Goal: Task Accomplishment & Management: Manage account settings

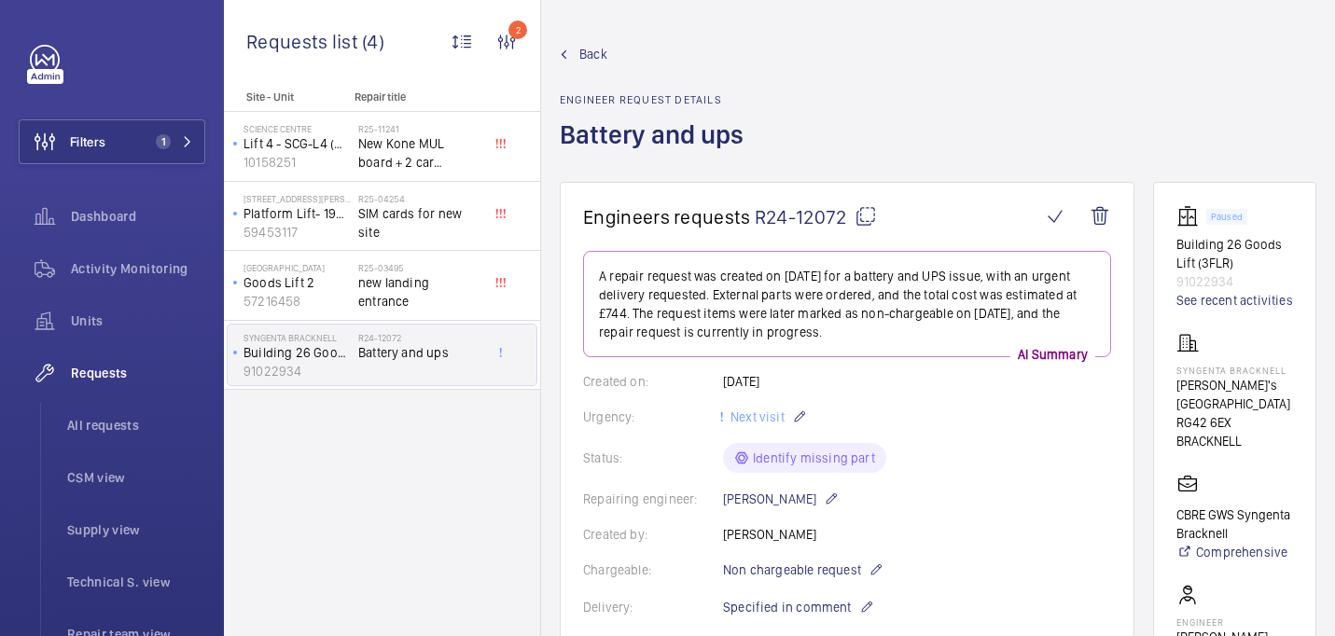
scroll to position [1136, 0]
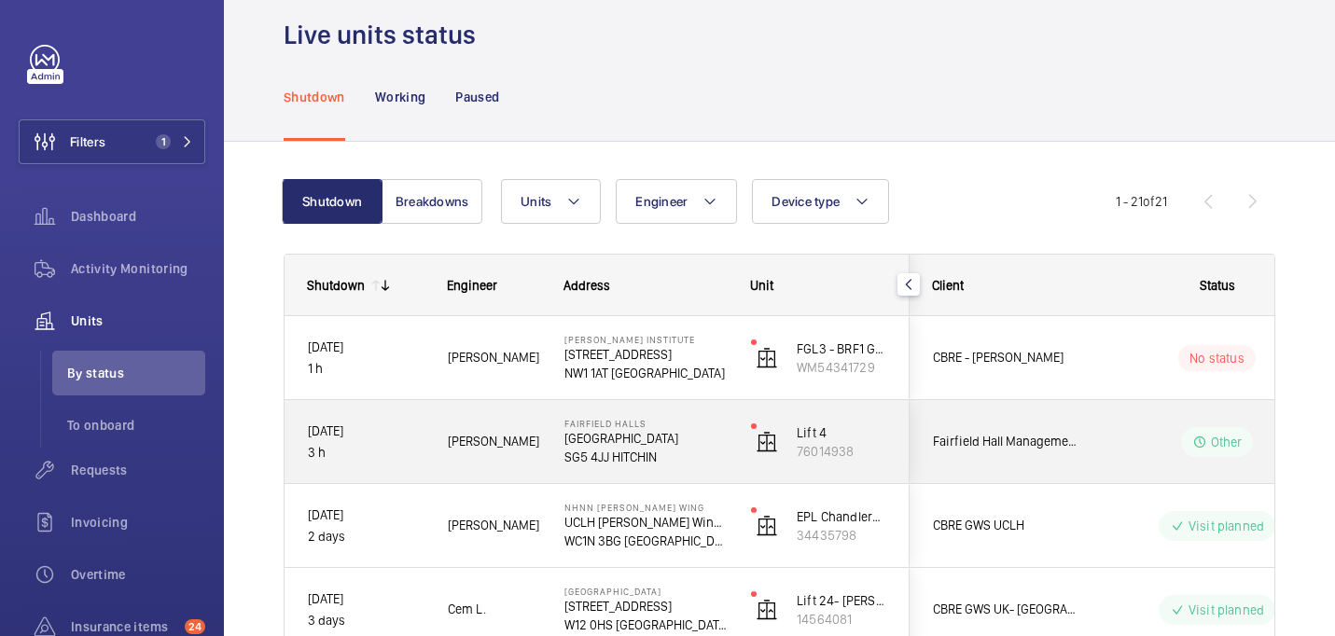
scroll to position [32, 0]
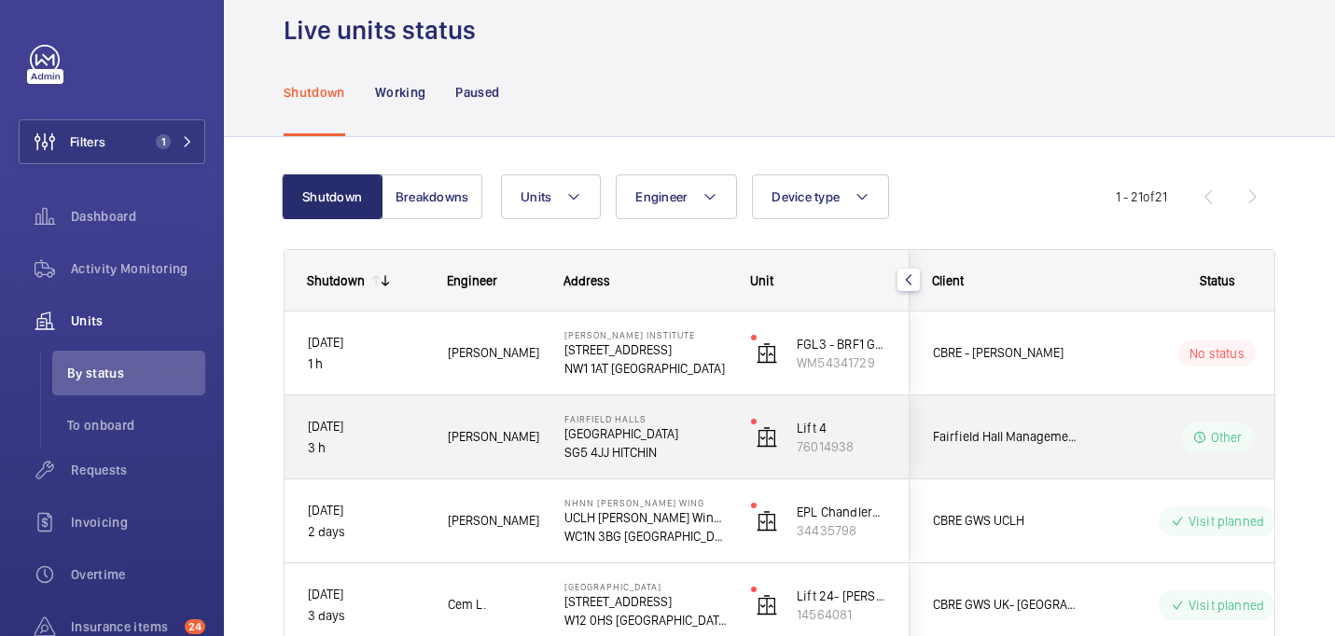
click at [501, 444] on span "[PERSON_NAME]" at bounding box center [494, 436] width 92 height 21
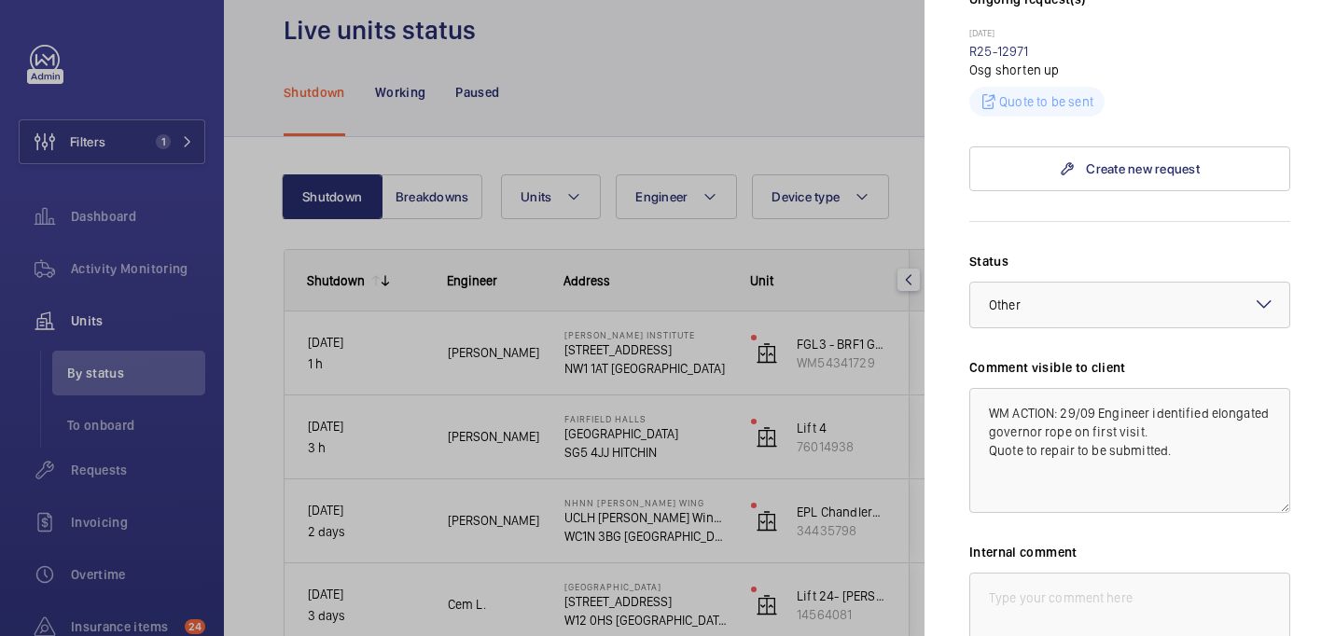
scroll to position [0, 0]
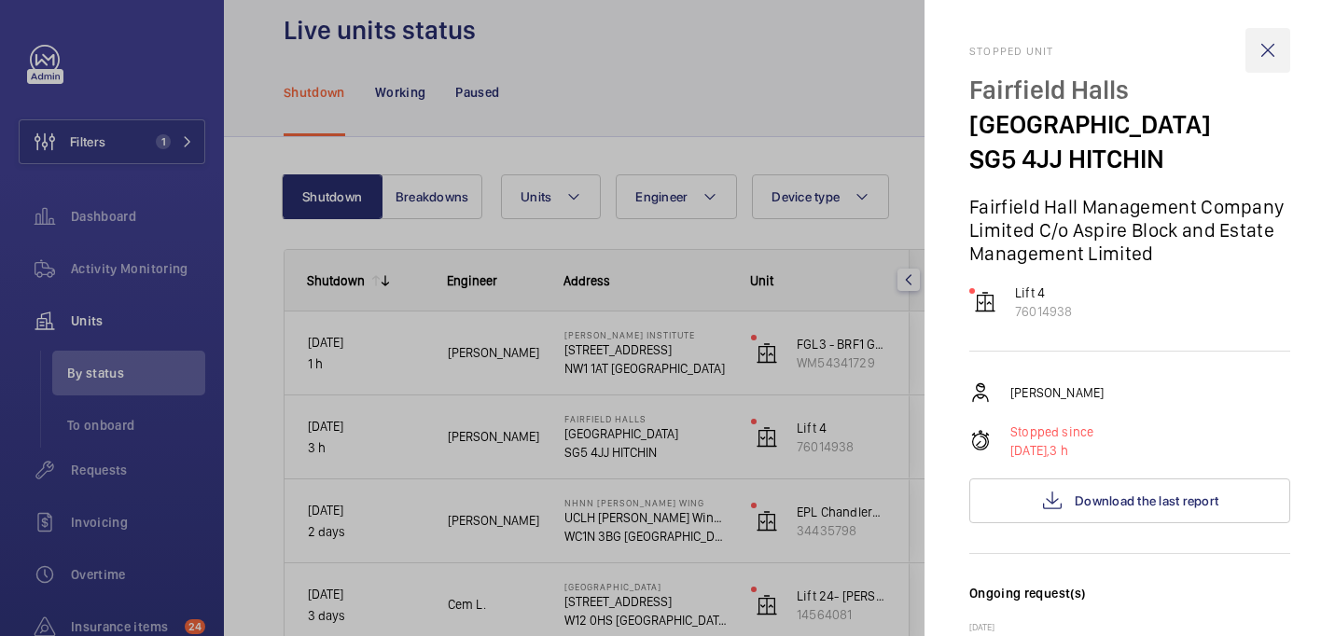
click at [1250, 45] on wm-front-icon-button at bounding box center [1268, 50] width 45 height 45
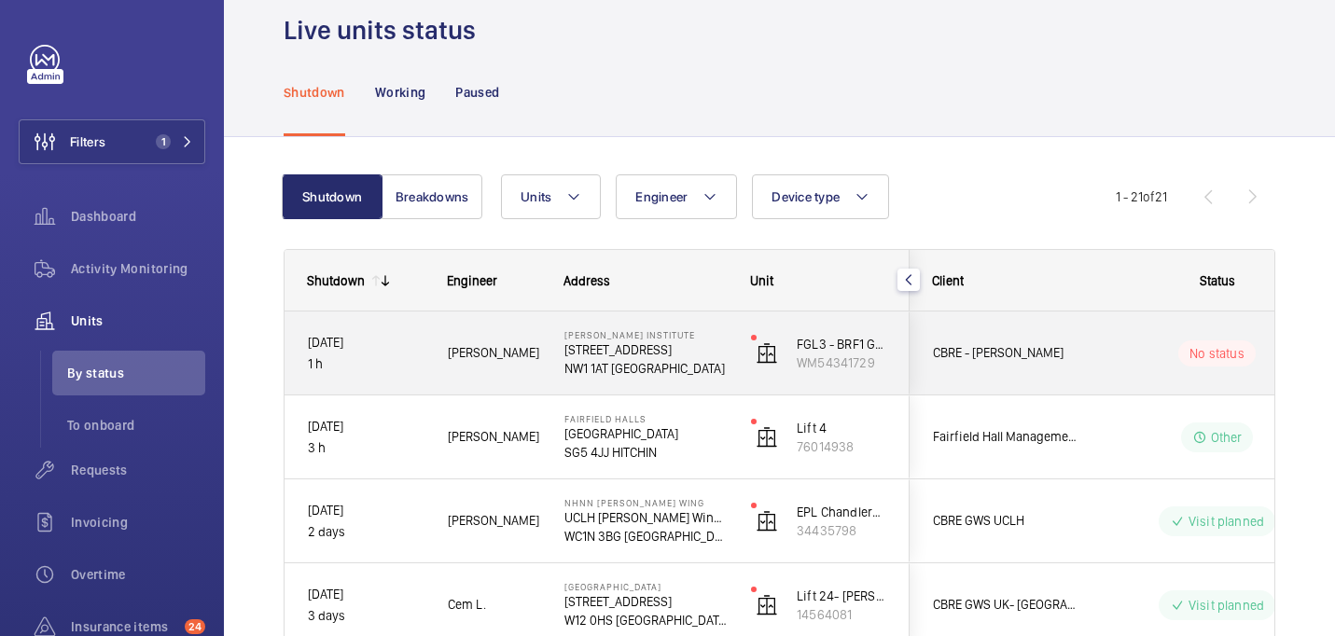
click at [521, 362] on span "[PERSON_NAME]" at bounding box center [494, 352] width 92 height 21
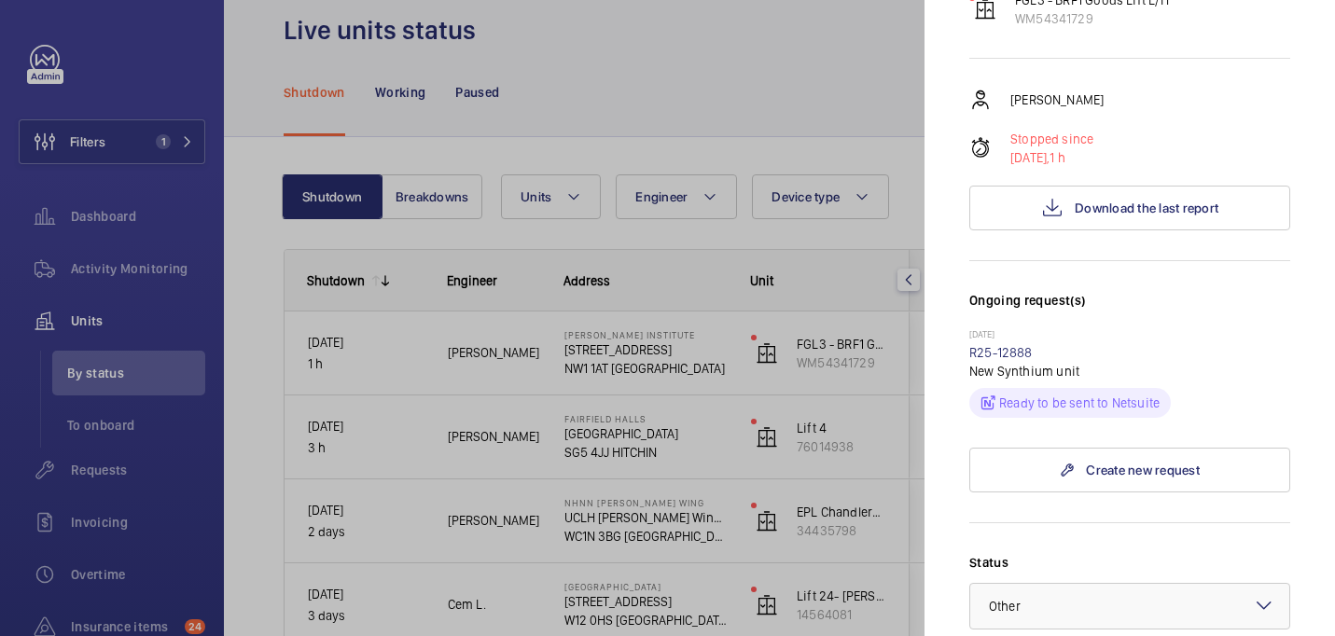
scroll to position [313, 0]
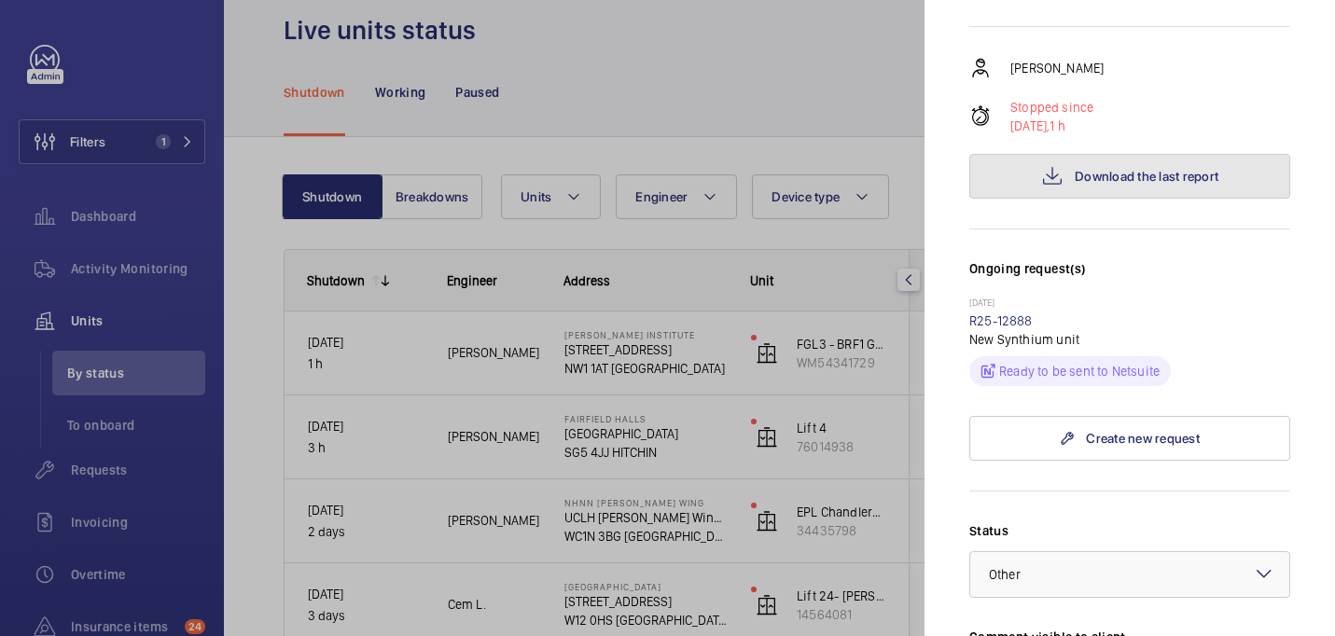
click at [1094, 154] on button "Download the last report" at bounding box center [1130, 176] width 321 height 45
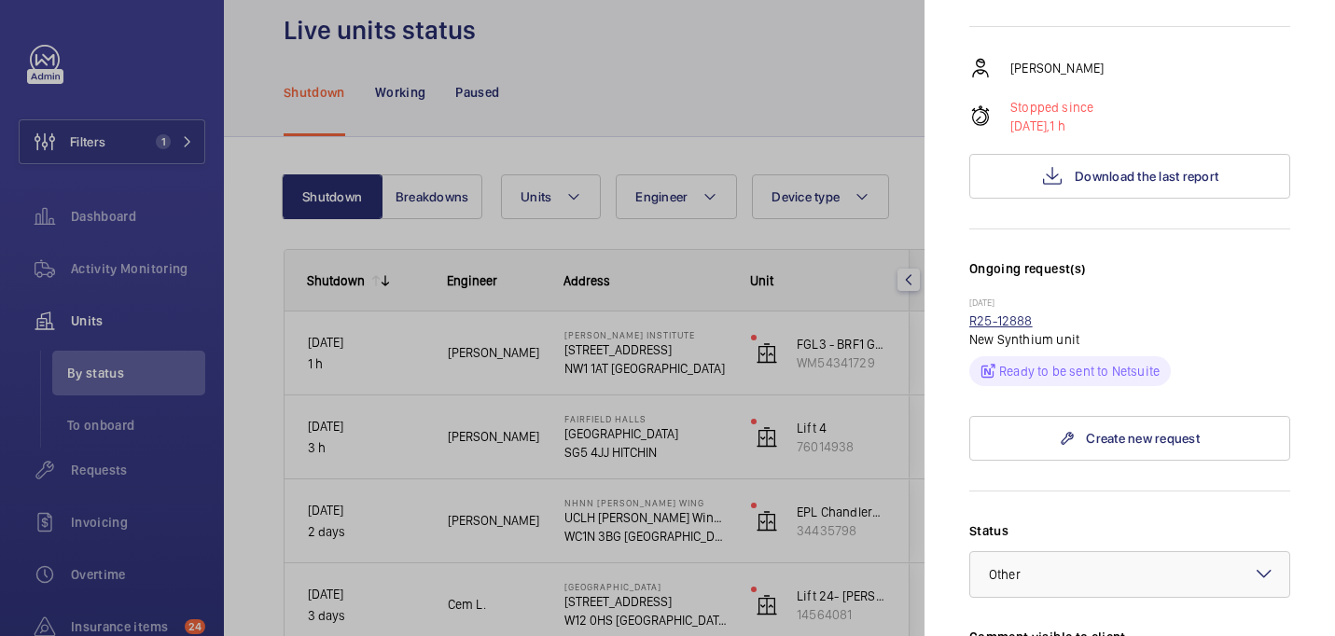
click at [1010, 314] on link "R25-12888" at bounding box center [1001, 321] width 63 height 15
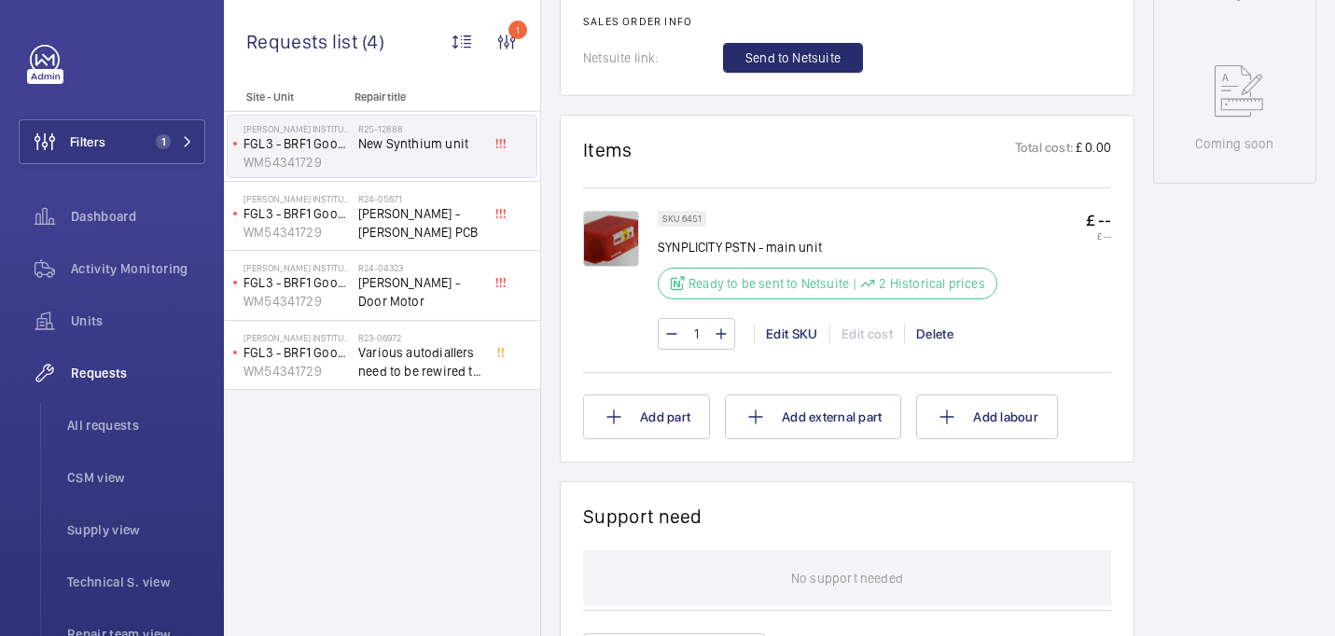
scroll to position [941, 0]
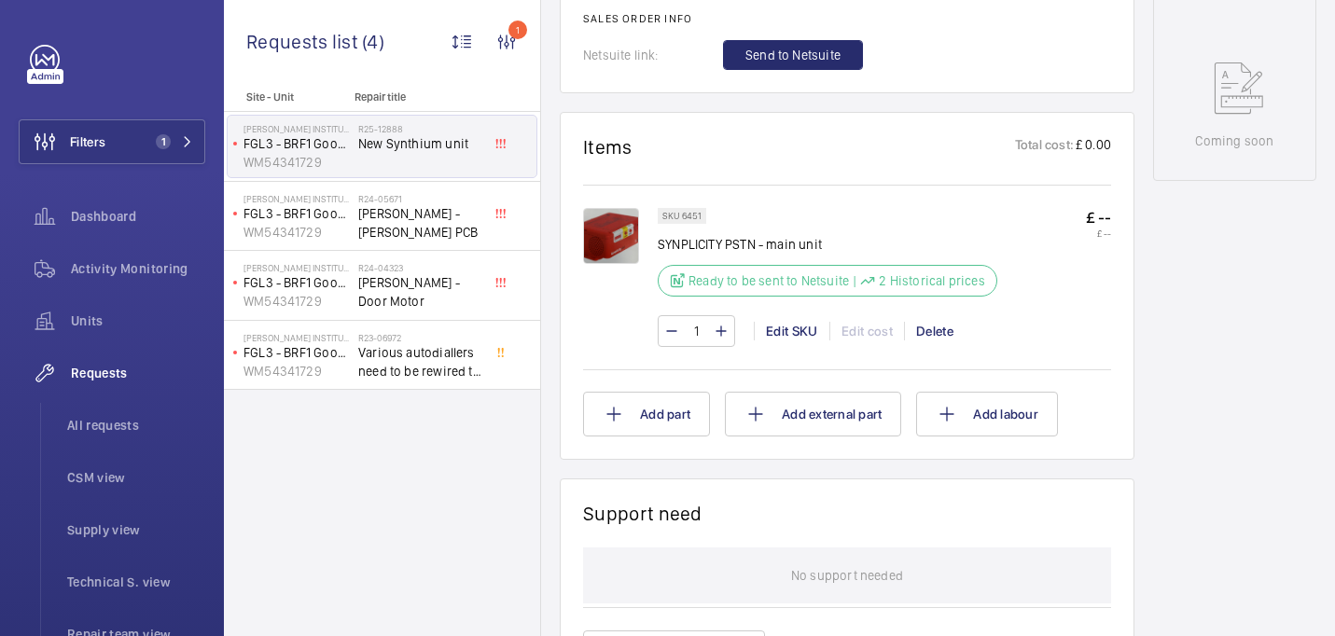
click at [620, 247] on img at bounding box center [611, 236] width 56 height 56
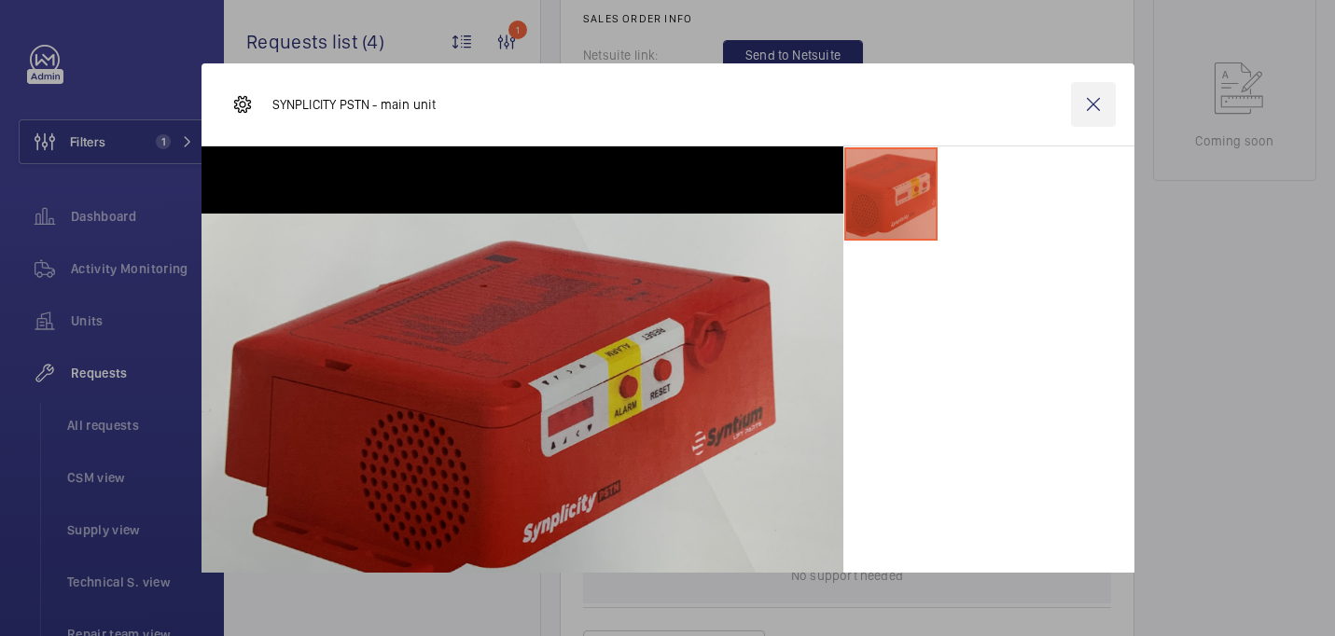
click at [1104, 97] on wm-front-icon-button at bounding box center [1093, 104] width 45 height 45
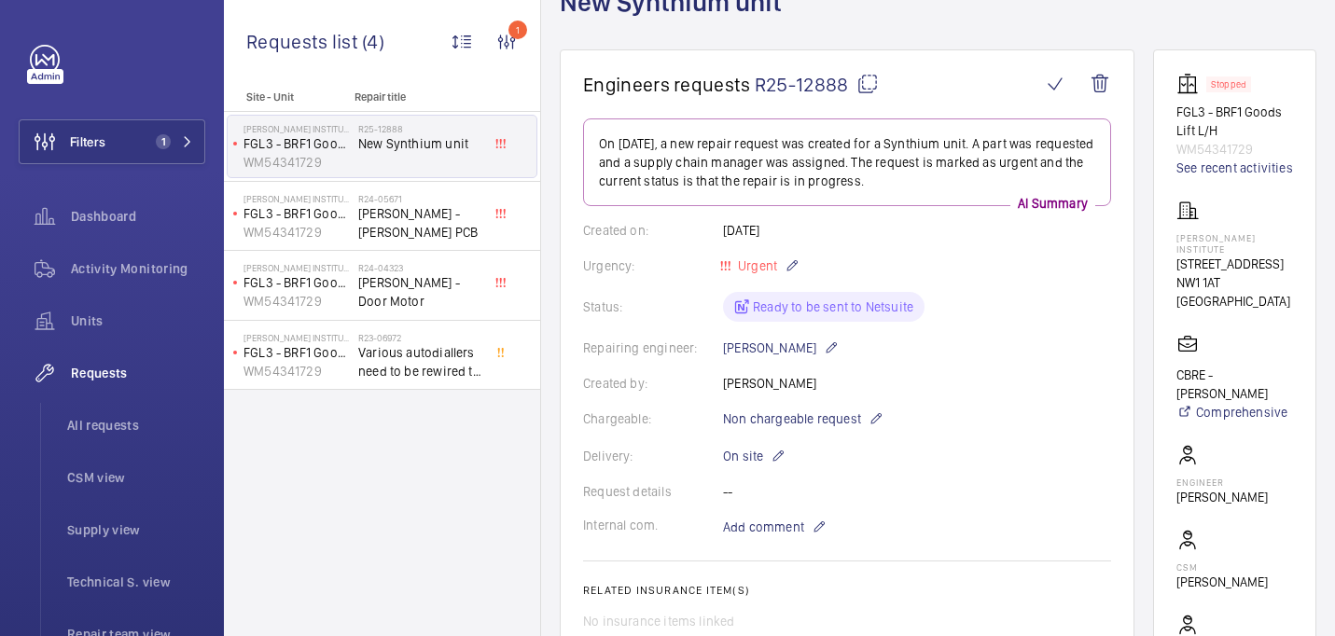
scroll to position [530, 0]
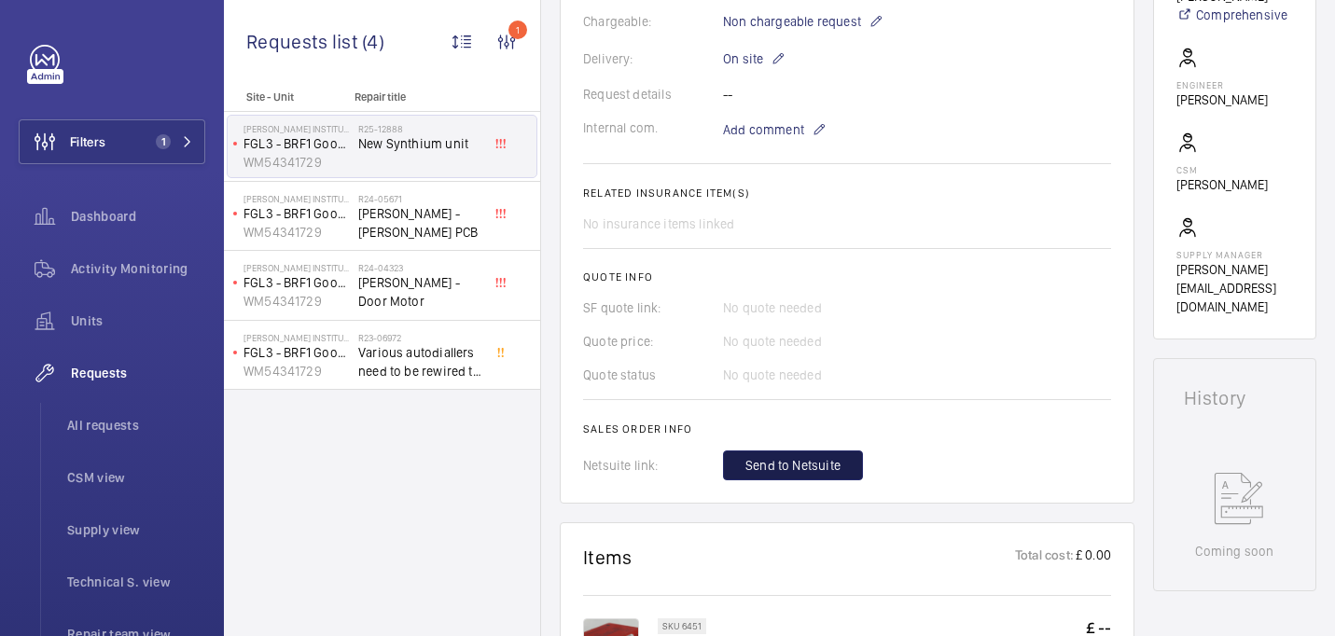
click at [840, 455] on button "Send to Netsuite" at bounding box center [793, 466] width 140 height 30
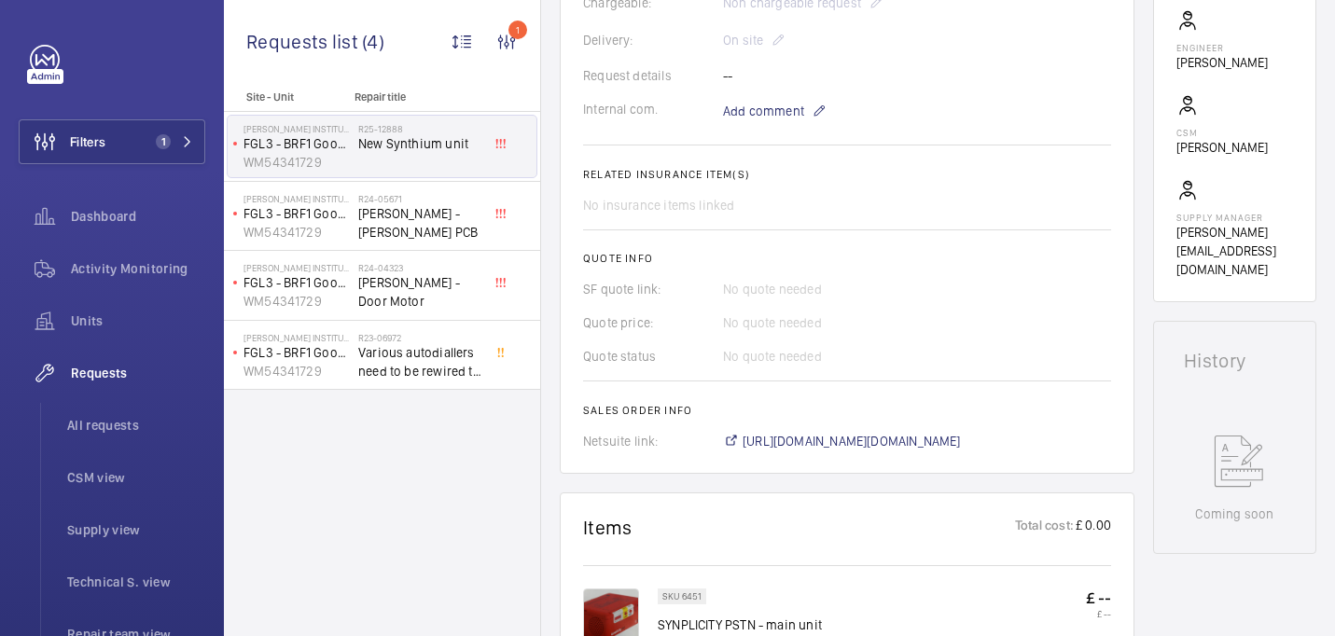
scroll to position [586, 0]
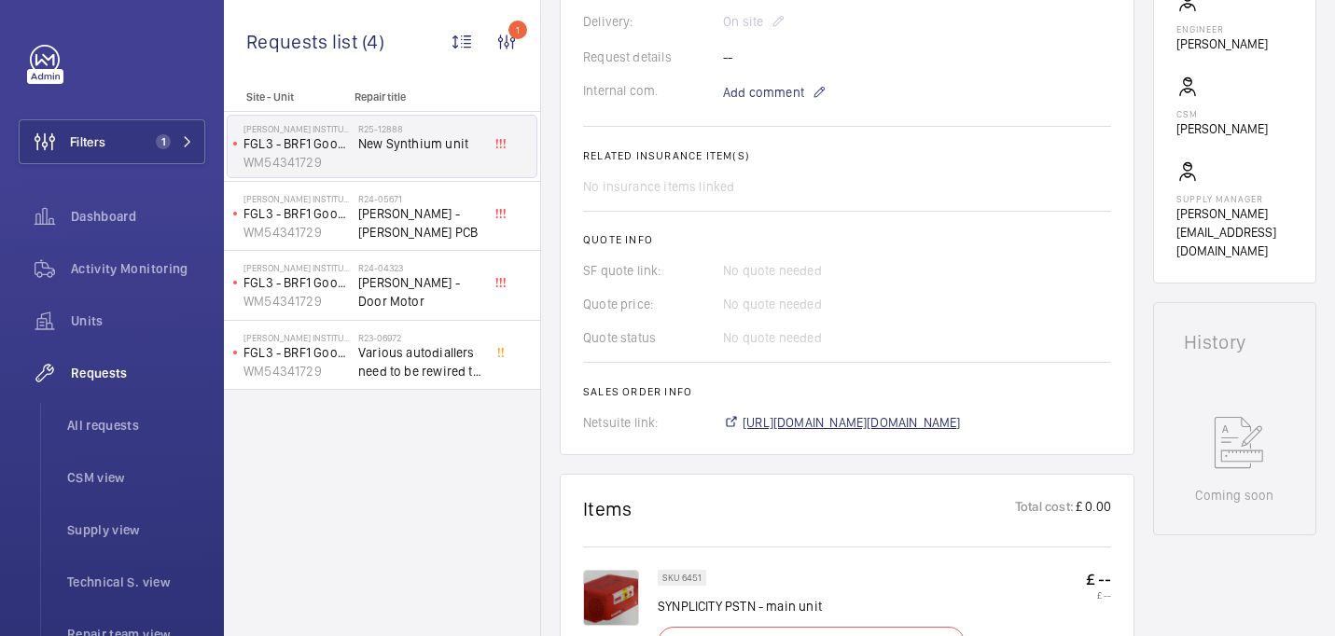
click at [803, 423] on span "https://6461500.app.netsuite.com/app/accounting/transactions/salesord.nl?id=304…" at bounding box center [852, 422] width 218 height 19
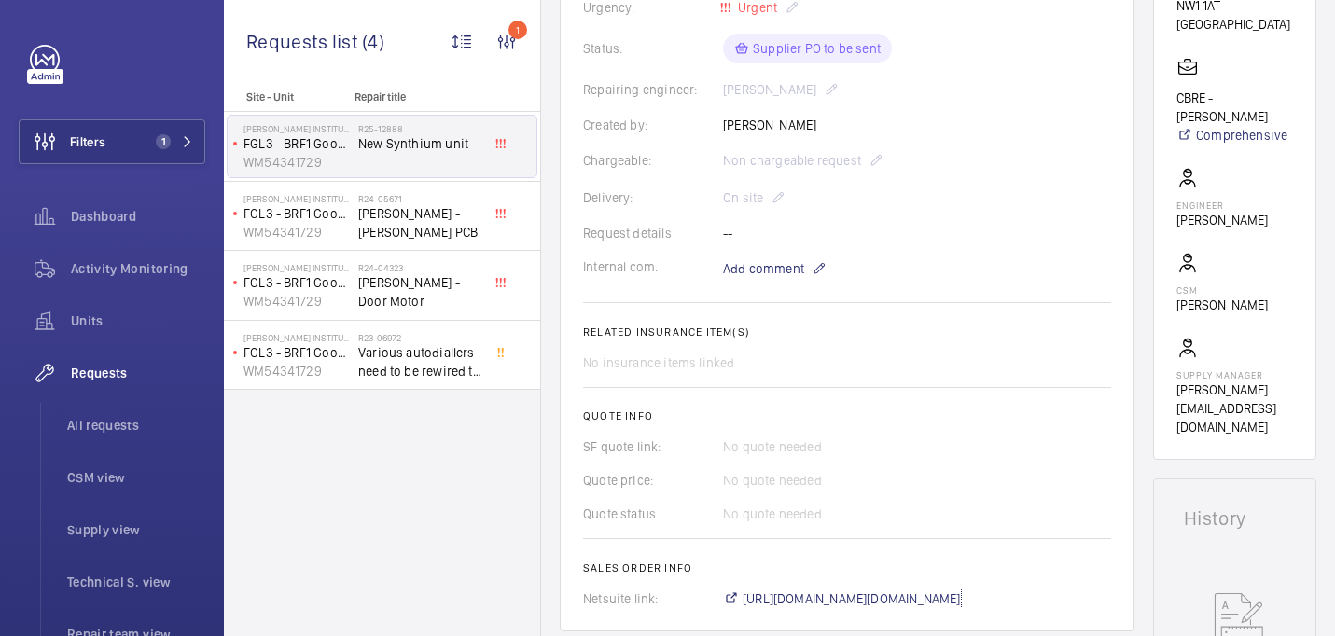
scroll to position [190, 0]
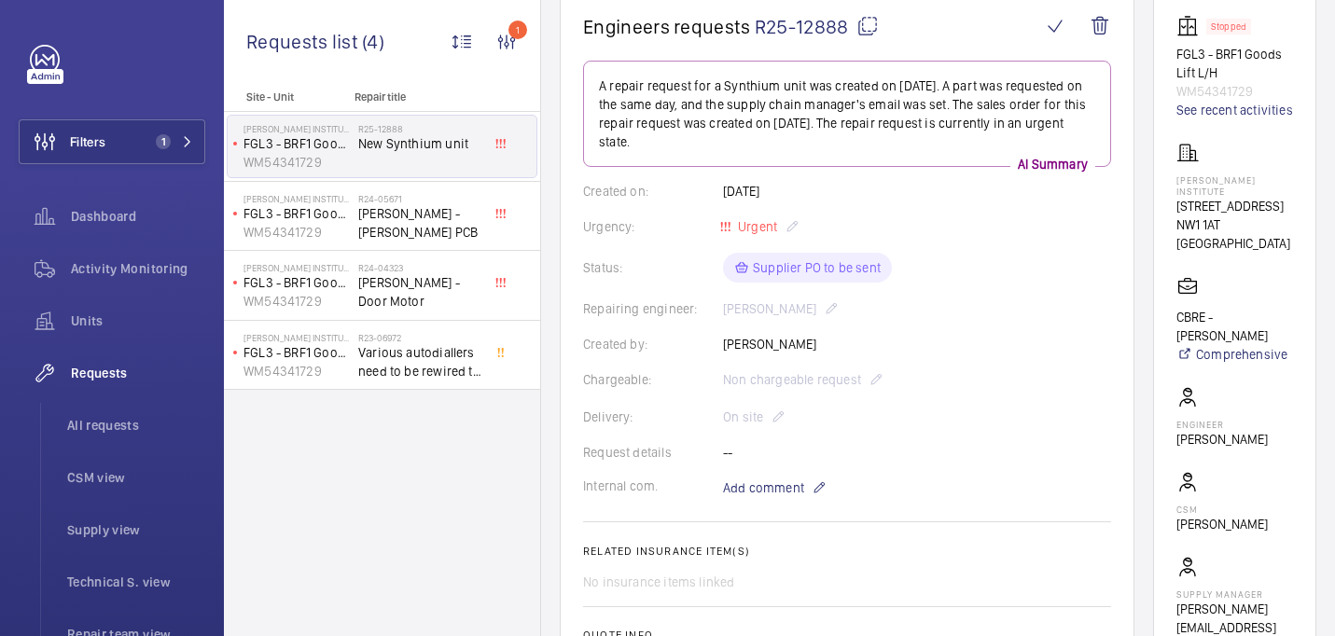
click at [1208, 196] on p "[PERSON_NAME] Institute" at bounding box center [1235, 185] width 117 height 22
copy p "[PERSON_NAME] Institute"
click at [761, 339] on div "Created by: Daniel Fingleton" at bounding box center [847, 344] width 528 height 19
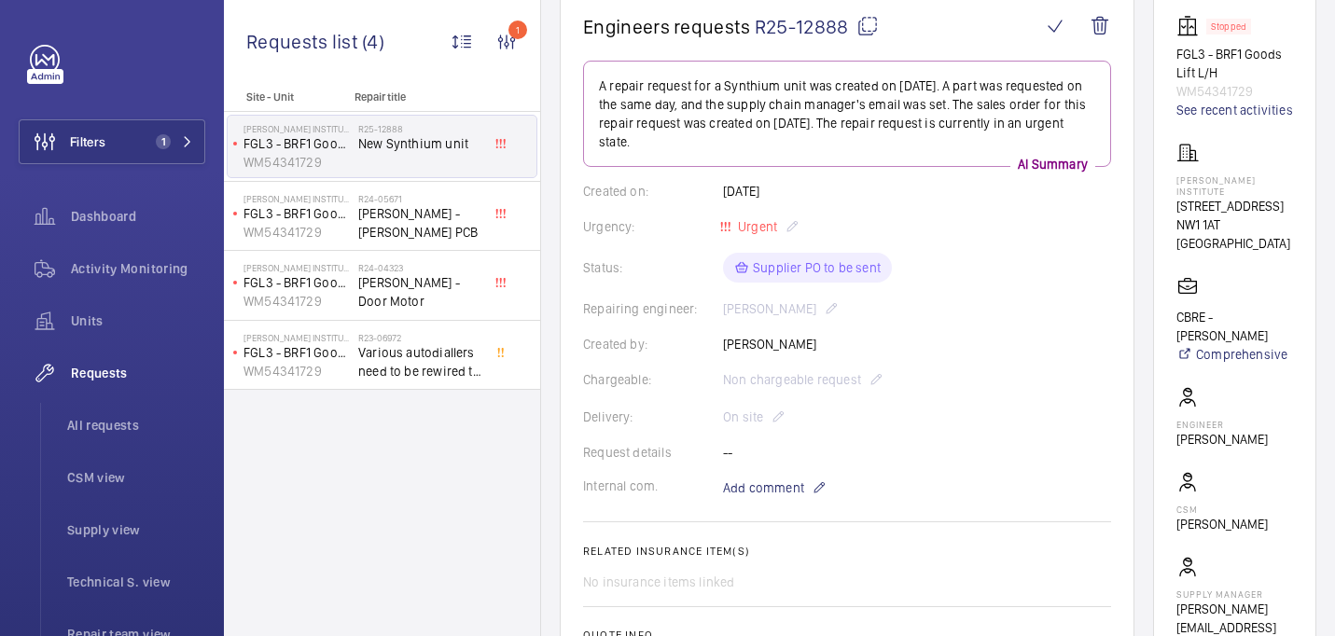
drag, startPoint x: 761, startPoint y: 343, endPoint x: 845, endPoint y: 339, distance: 84.1
click at [845, 339] on div "Created by: Daniel Fingleton" at bounding box center [847, 344] width 528 height 19
copy p "Fingleton"
drag, startPoint x: 1182, startPoint y: 198, endPoint x: 1295, endPoint y: 244, distance: 121.8
click at [1295, 244] on wm-front-card "Stopped FGL3 - BRF1 Goods Lift L/H WM54341729 See recent activities Francis Cri…" at bounding box center [1234, 336] width 163 height 688
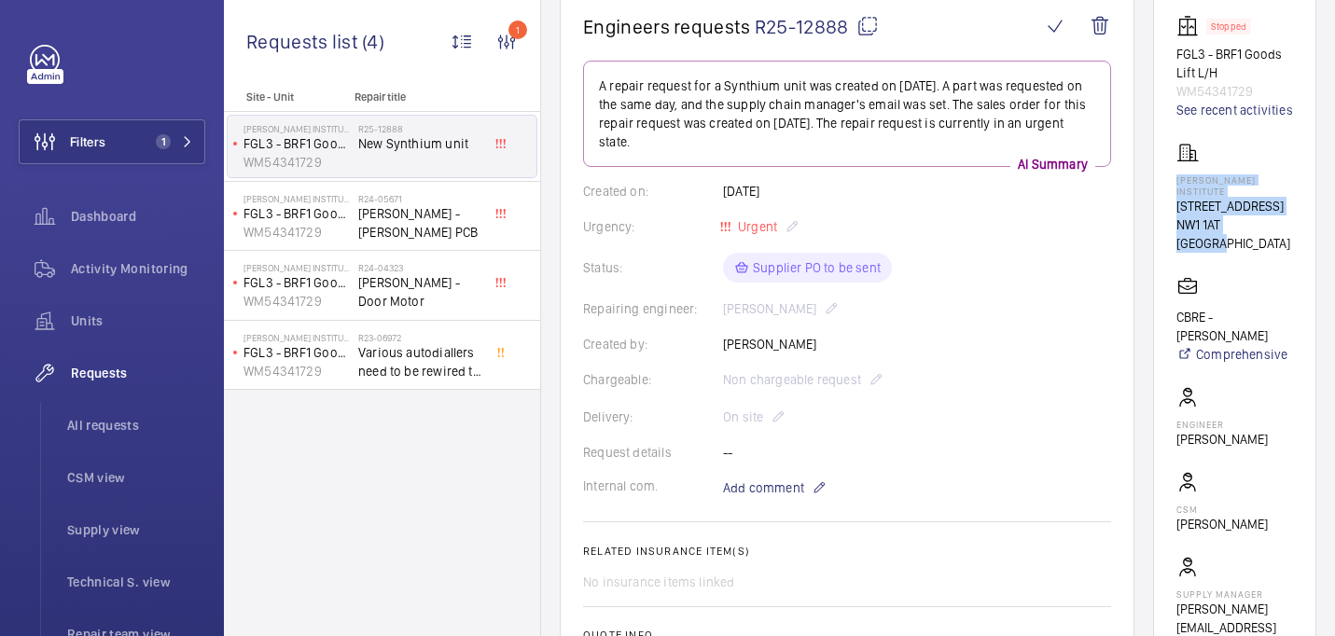
copy div "Francis Crick Institute 1 Midland Road NW1 1AT LONDON"
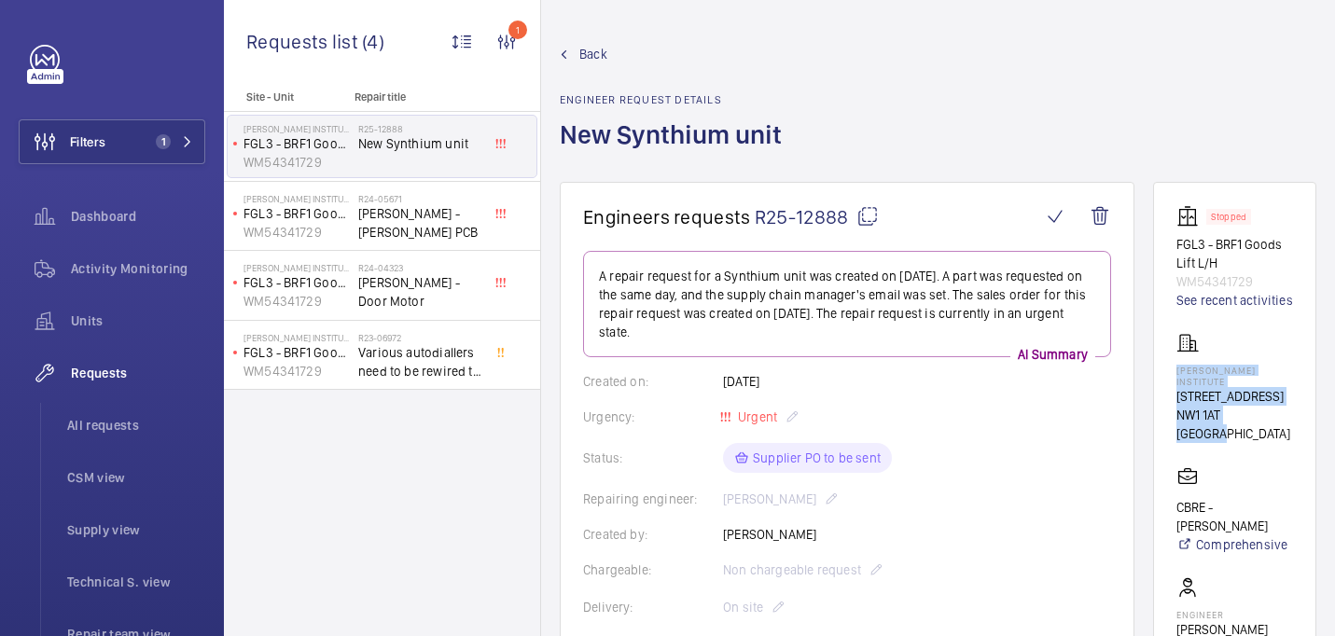
scroll to position [7, 0]
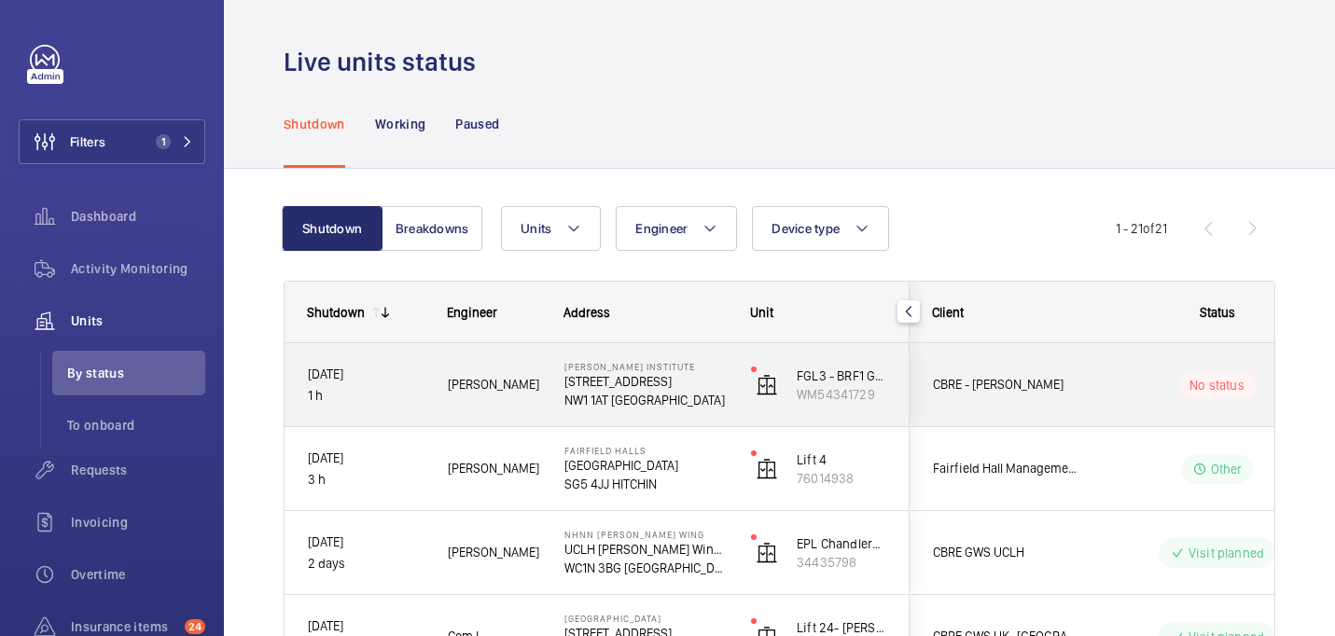
click at [548, 394] on div "Francis Crick Institute 1 Midland Road NW1 1AT LONDON" at bounding box center [634, 385] width 185 height 84
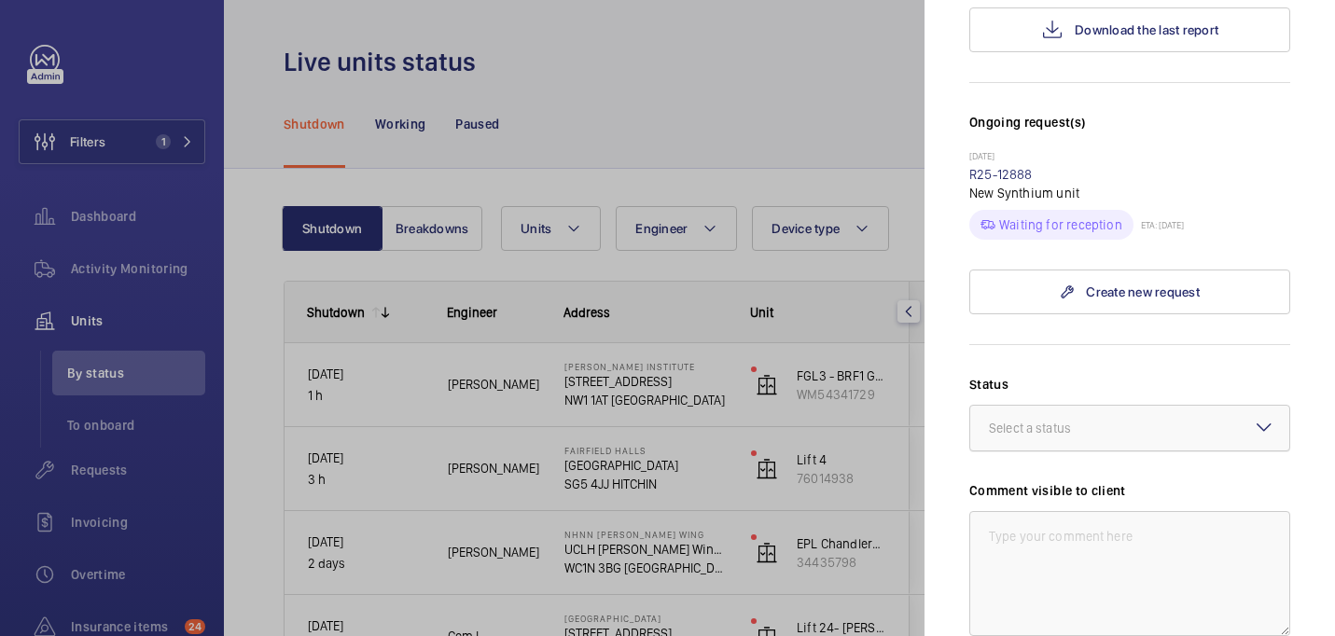
scroll to position [470, 0]
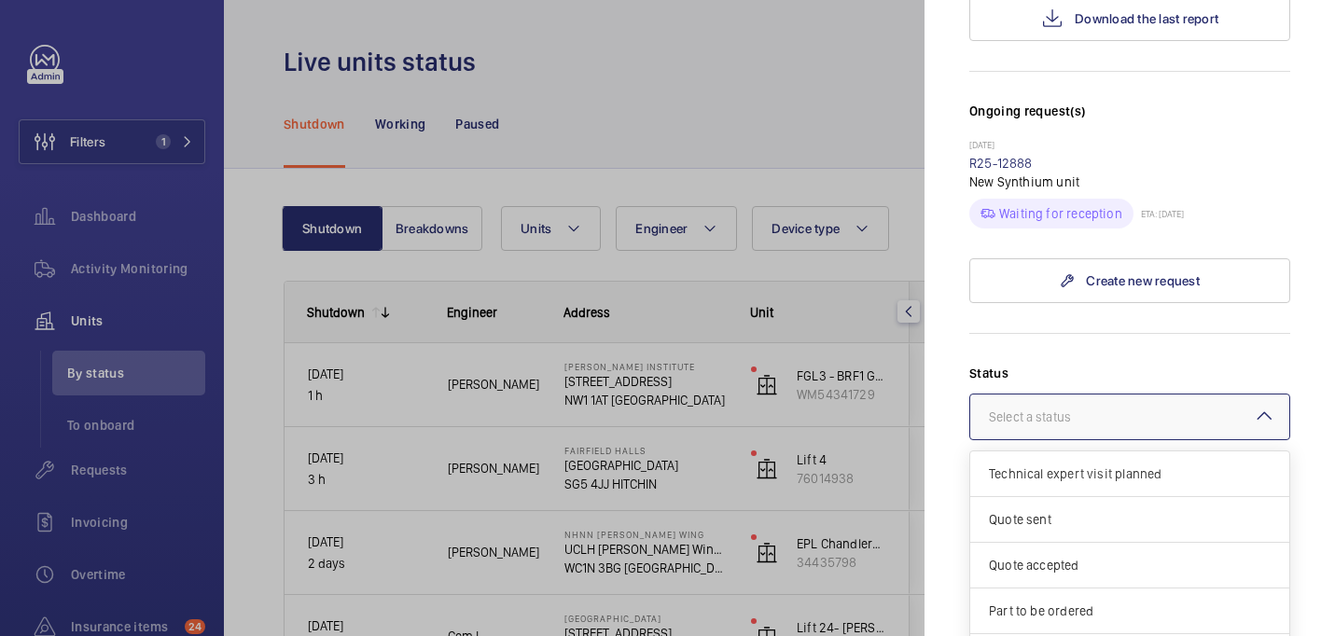
click at [1123, 395] on div at bounding box center [1129, 417] width 319 height 45
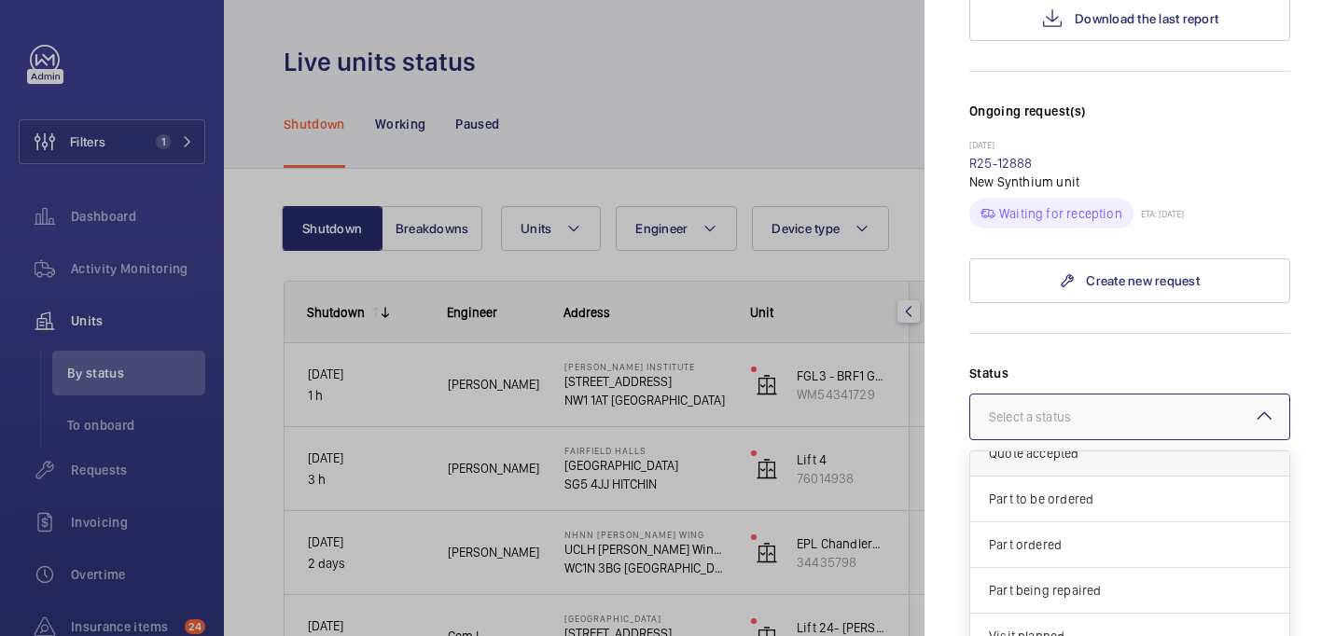
scroll to position [113, 0]
click at [1063, 489] on span "Part to be ordered" at bounding box center [1130, 498] width 282 height 19
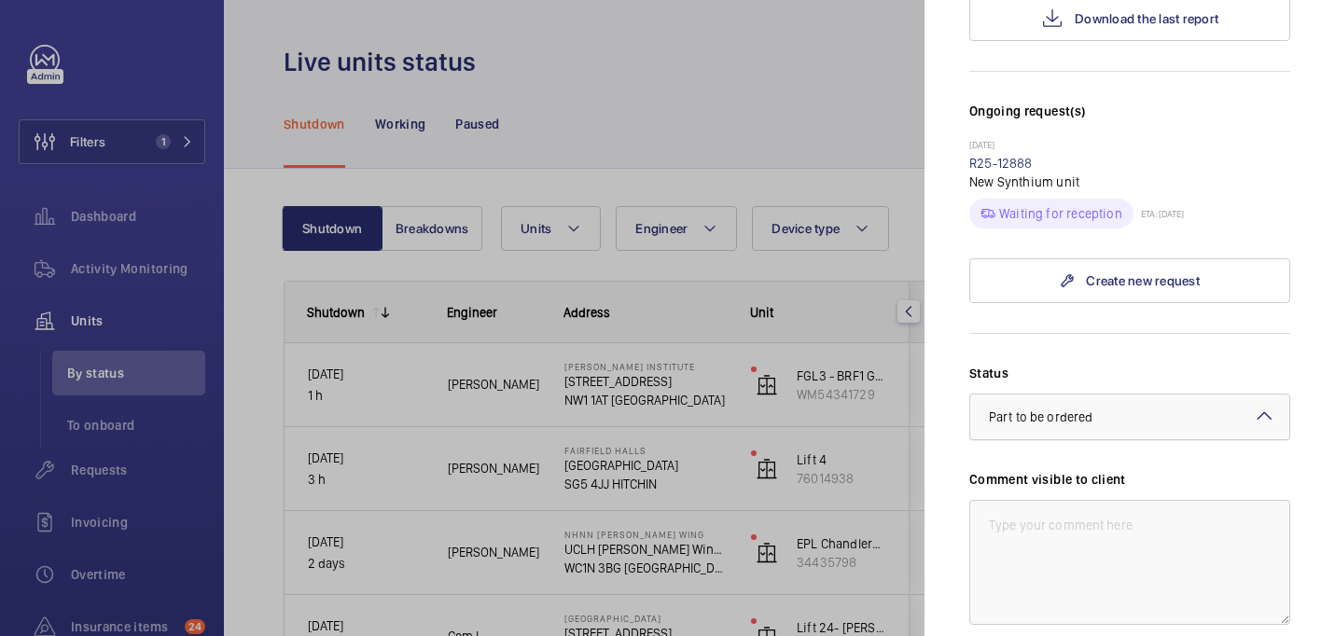
click at [1054, 410] on span "Part to be ordered" at bounding box center [1041, 417] width 104 height 15
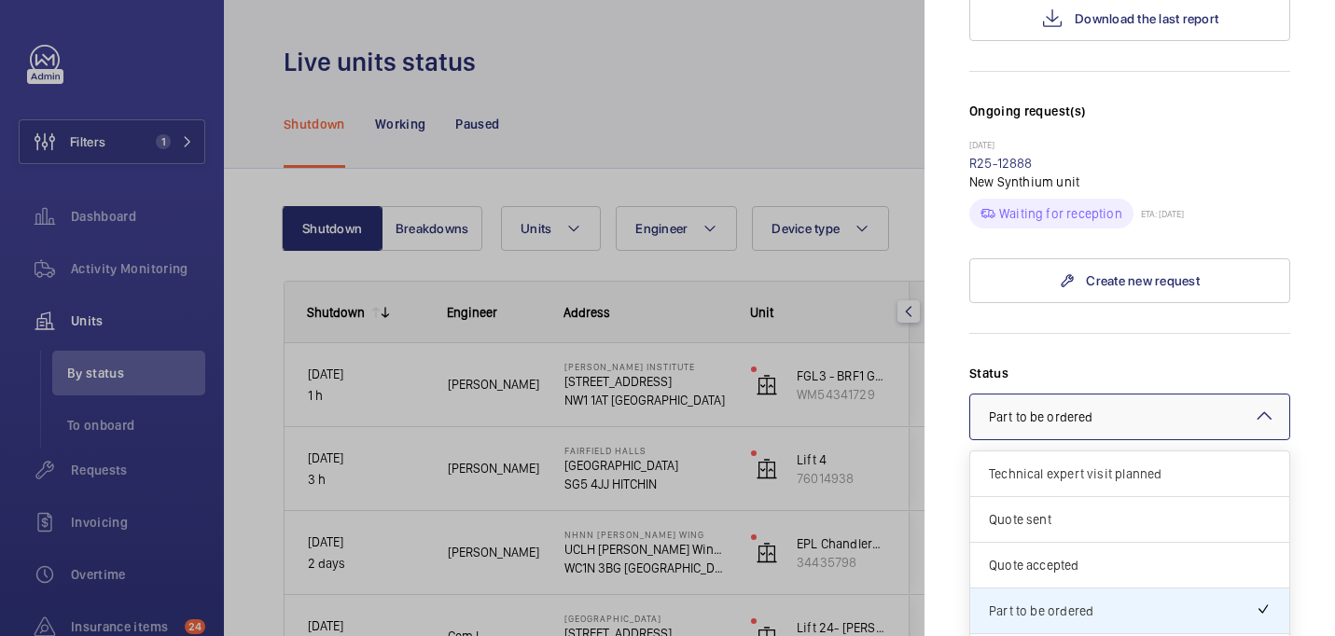
scroll to position [57, 0]
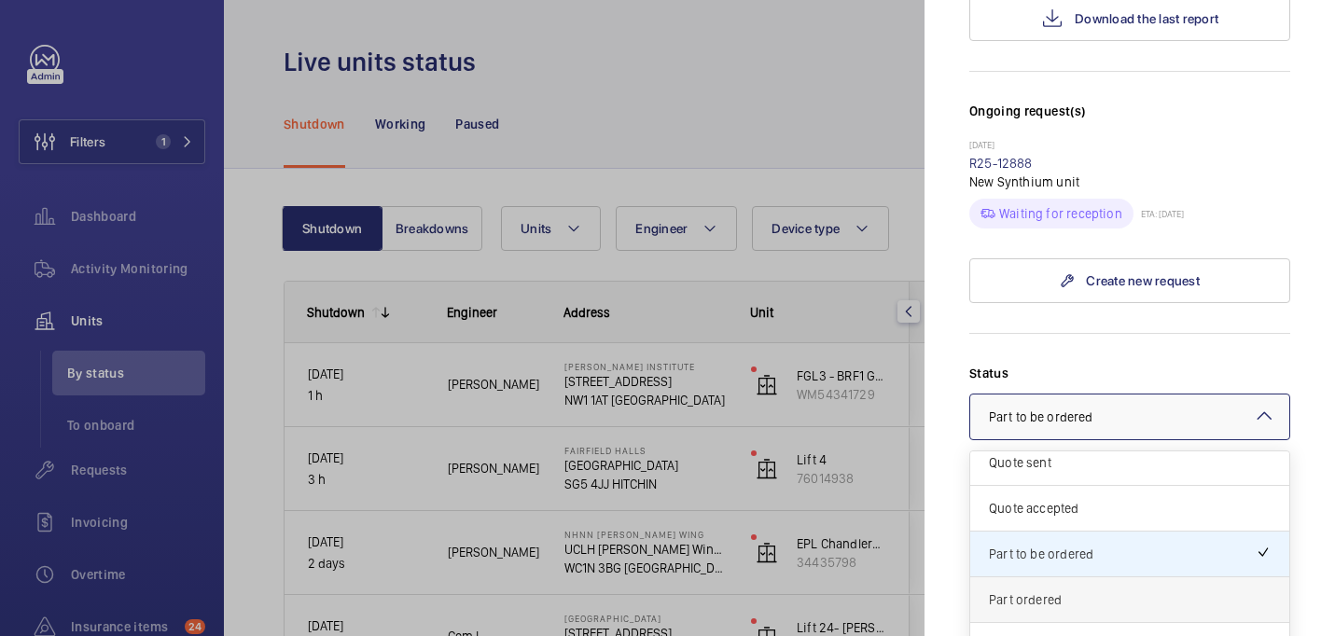
click at [1076, 578] on div "Part ordered" at bounding box center [1129, 601] width 319 height 46
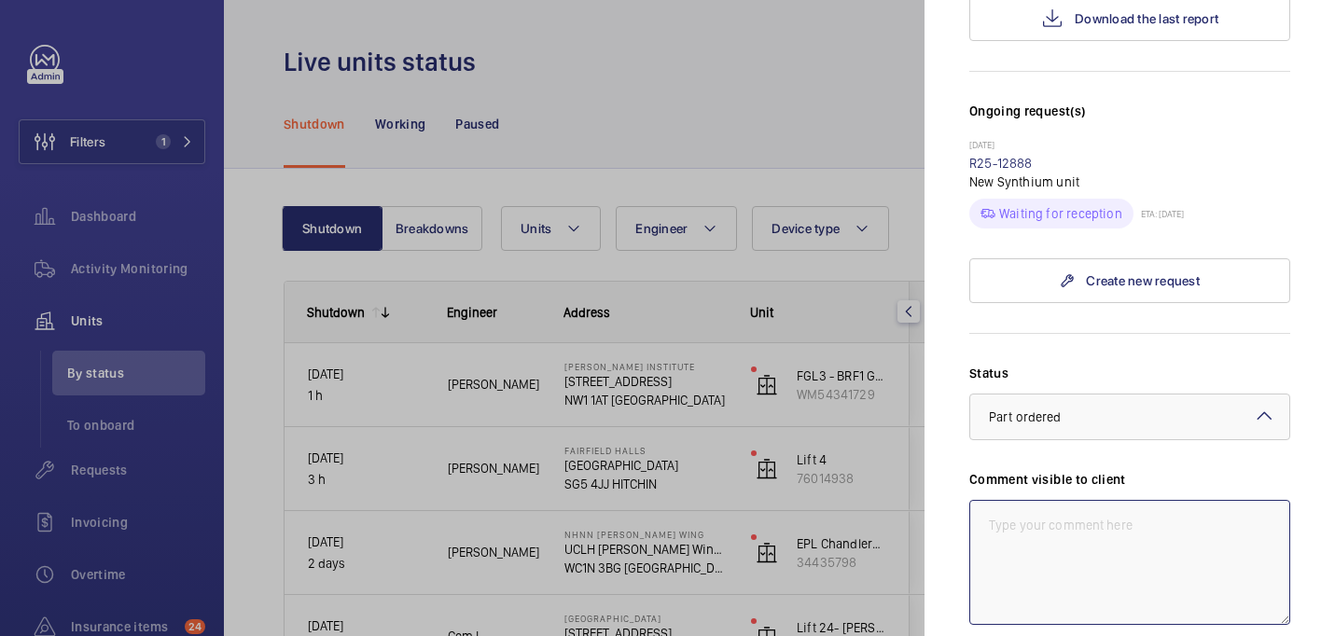
click at [1049, 531] on textarea at bounding box center [1130, 562] width 321 height 125
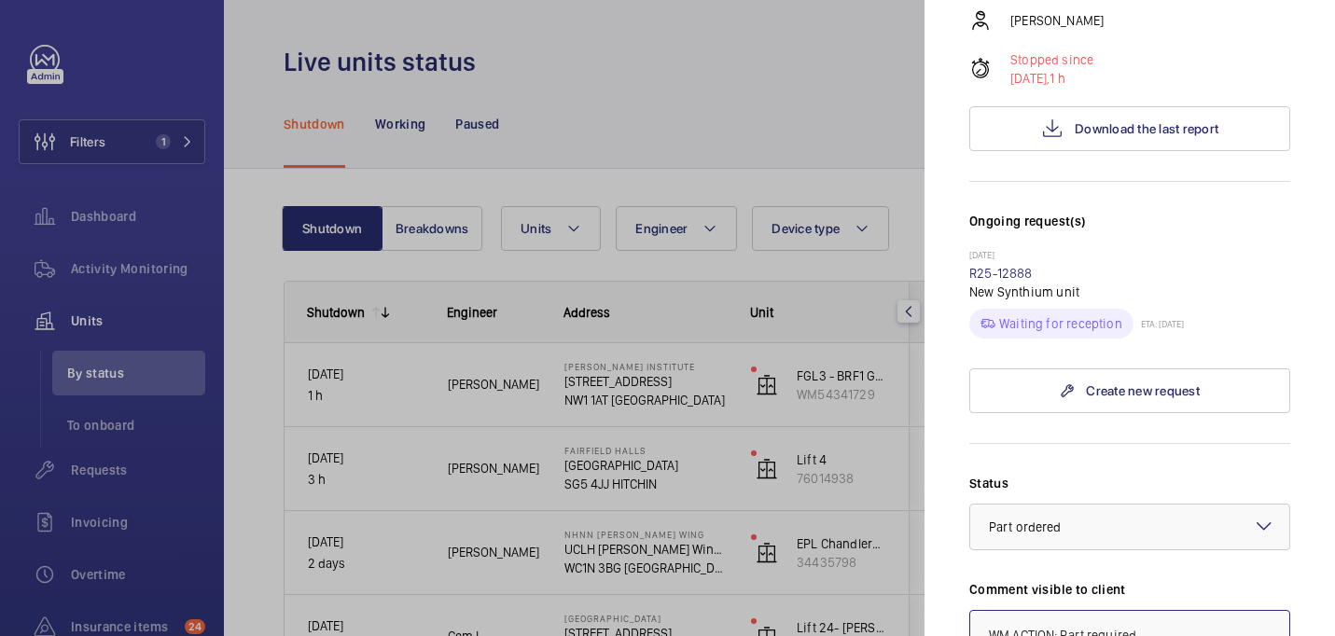
scroll to position [338, 0]
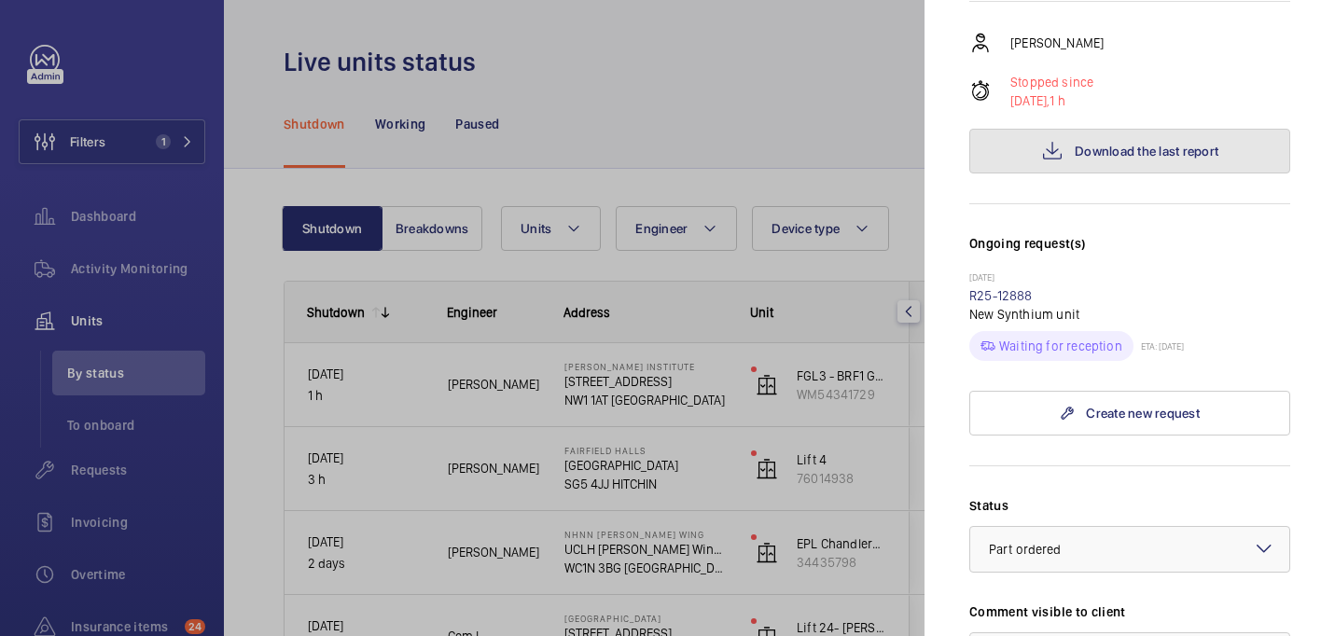
click at [1099, 129] on button "Download the last report" at bounding box center [1130, 151] width 321 height 45
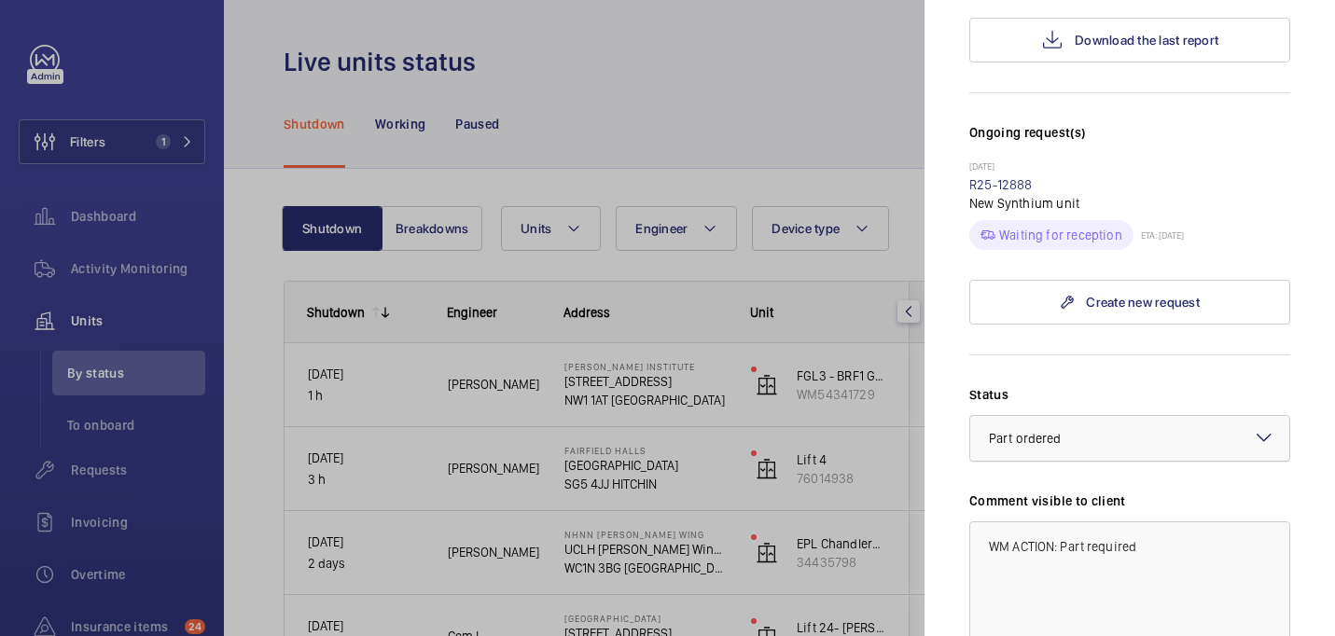
scroll to position [476, 0]
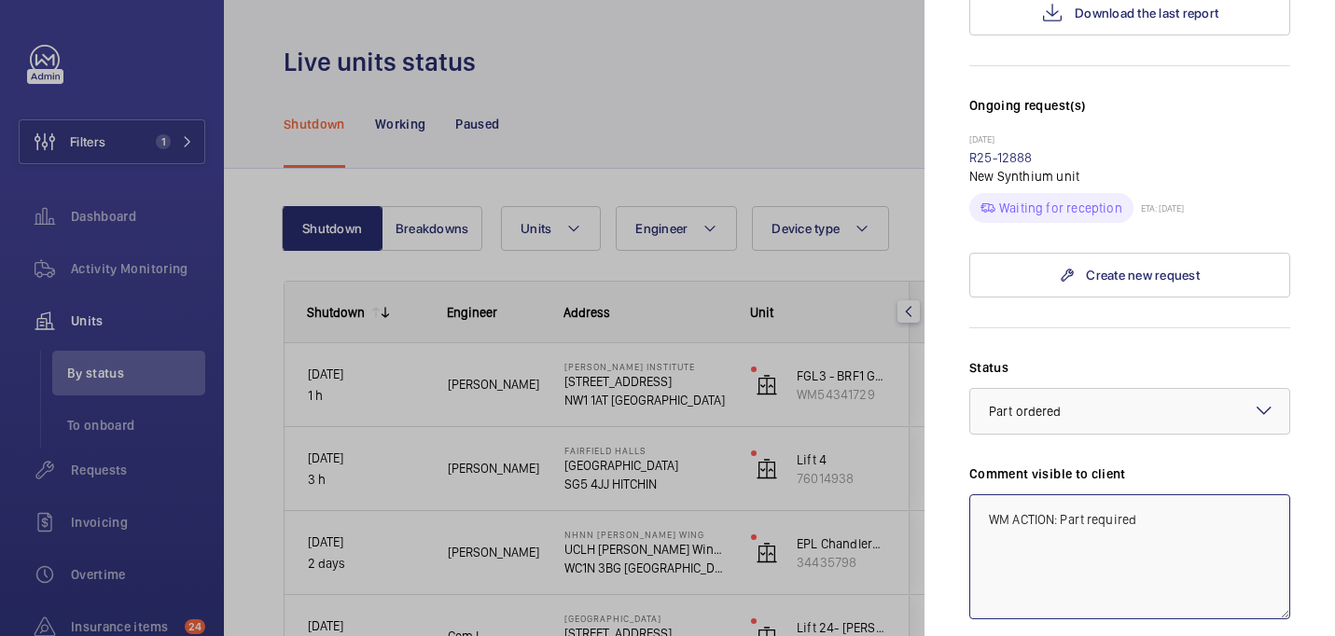
click at [1153, 495] on textarea "WM ACTION: Part required" at bounding box center [1130, 557] width 321 height 125
click at [1142, 495] on textarea "WM ACTION: Part required, on order." at bounding box center [1130, 557] width 321 height 125
click at [1233, 495] on textarea "WM ACTION: Part required on order." at bounding box center [1130, 557] width 321 height 125
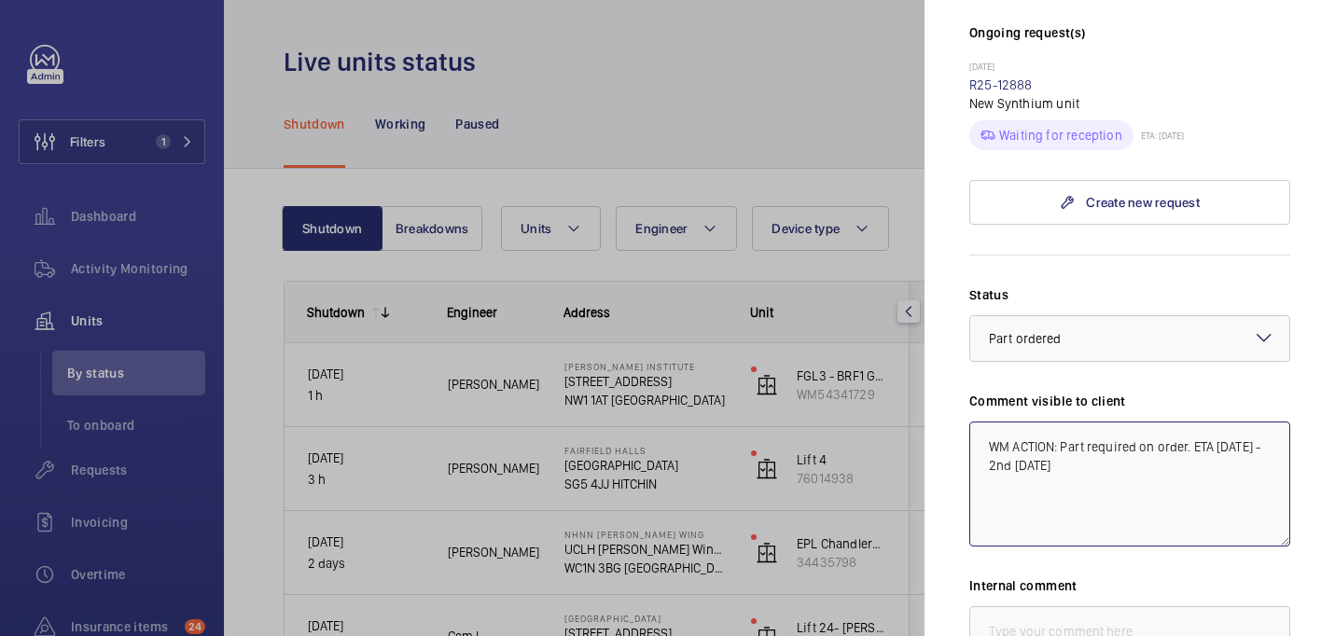
scroll to position [557, 0]
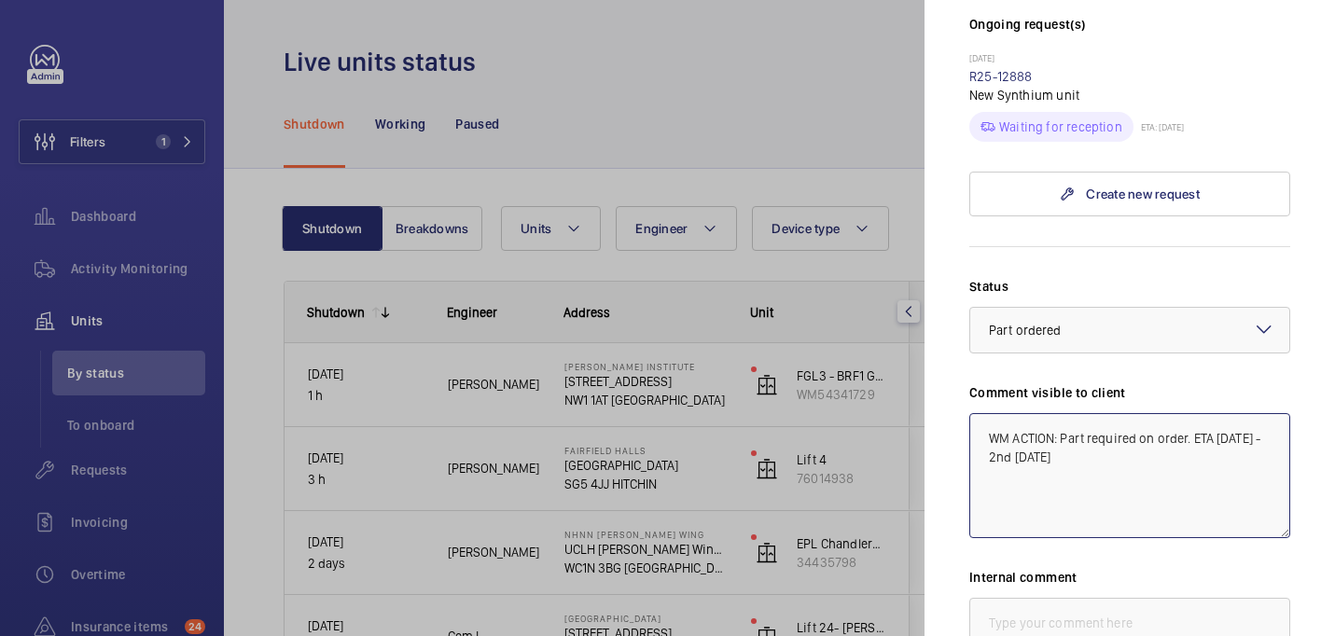
click at [1052, 426] on textarea "WM ACTION: Part required on order. ETA [DATE] - 2nd [DATE]" at bounding box center [1130, 475] width 321 height 125
type textarea "WM ACTION: Part required on order. ETA [DATE] - 2nd [DATE]"
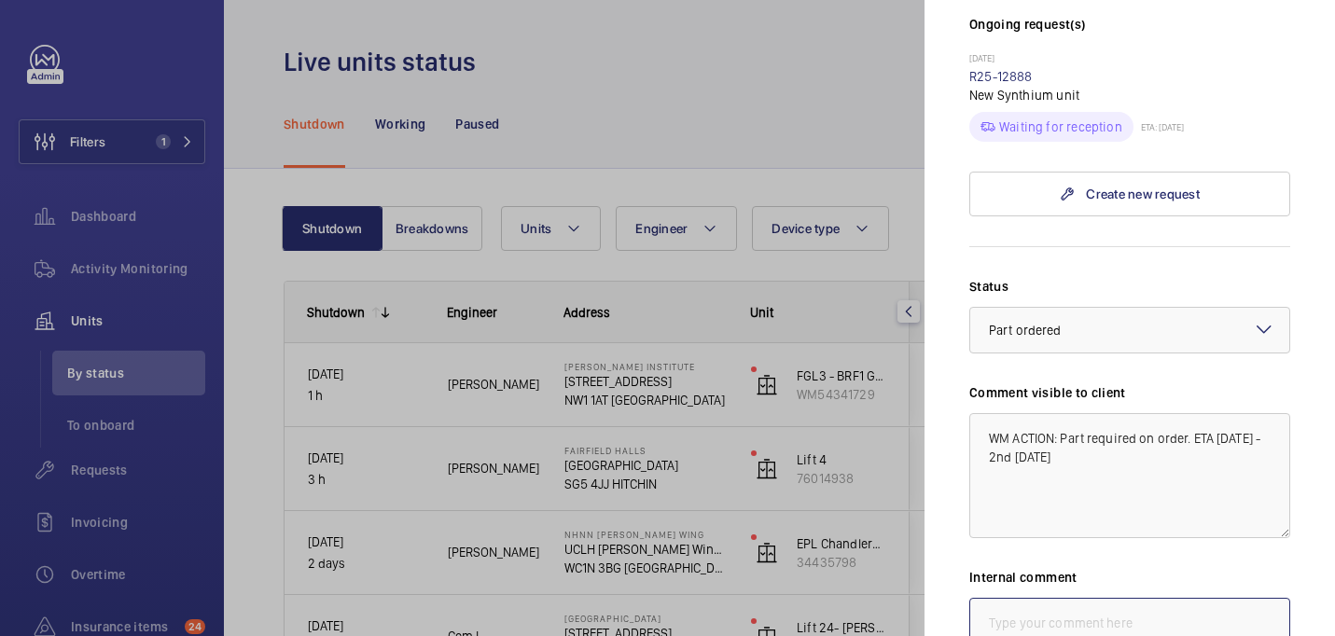
paste textarea "WM ACTION: Part required on order. ETA [DATE] - 2nd [DATE]"
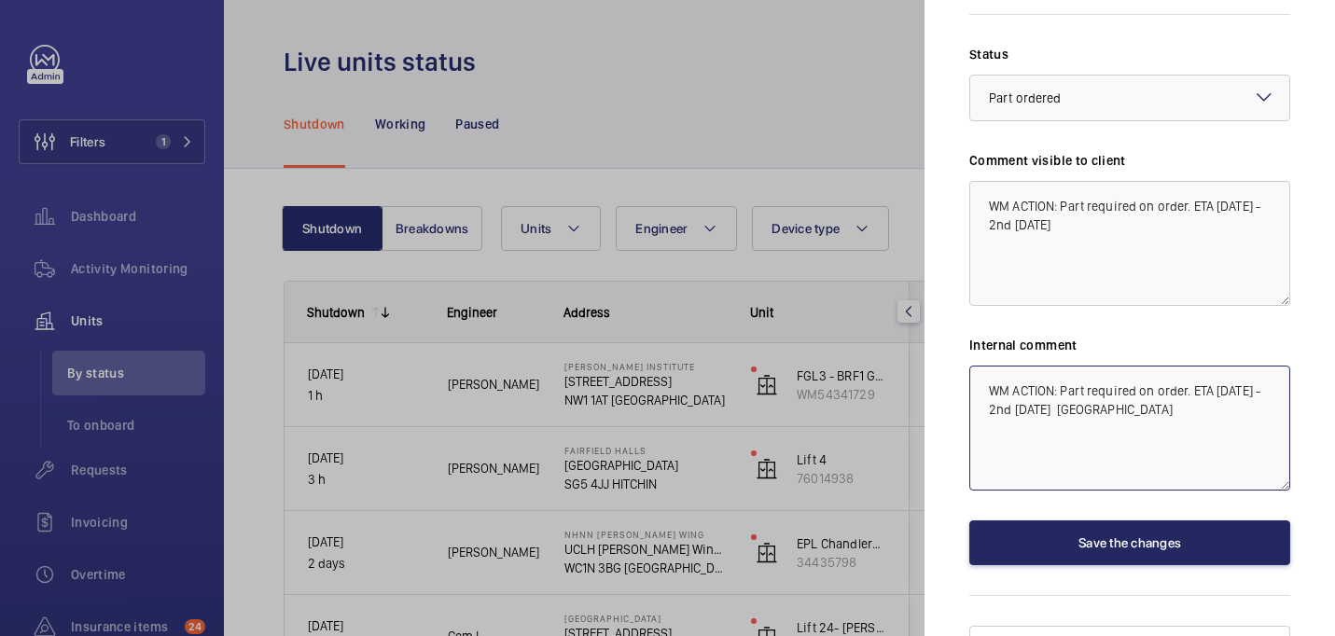
type textarea "WM ACTION: Part required on order. ETA [DATE] - 2nd [DATE] [GEOGRAPHIC_DATA]"
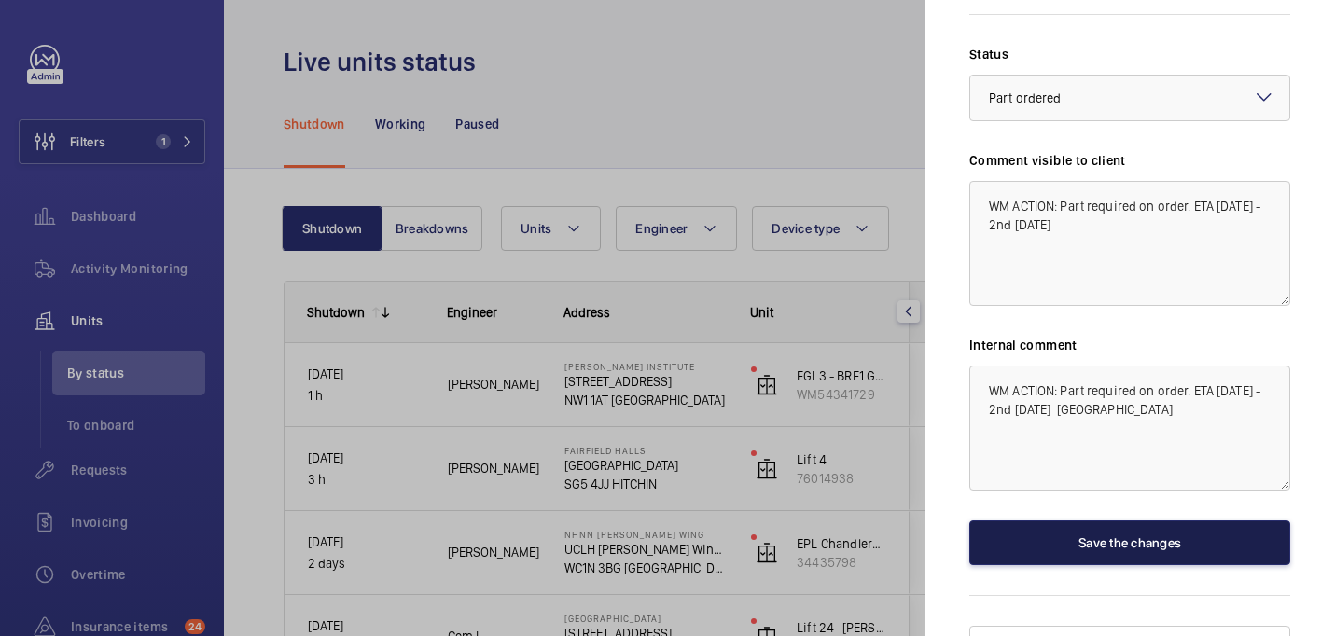
click at [1106, 521] on button "Save the changes" at bounding box center [1130, 543] width 321 height 45
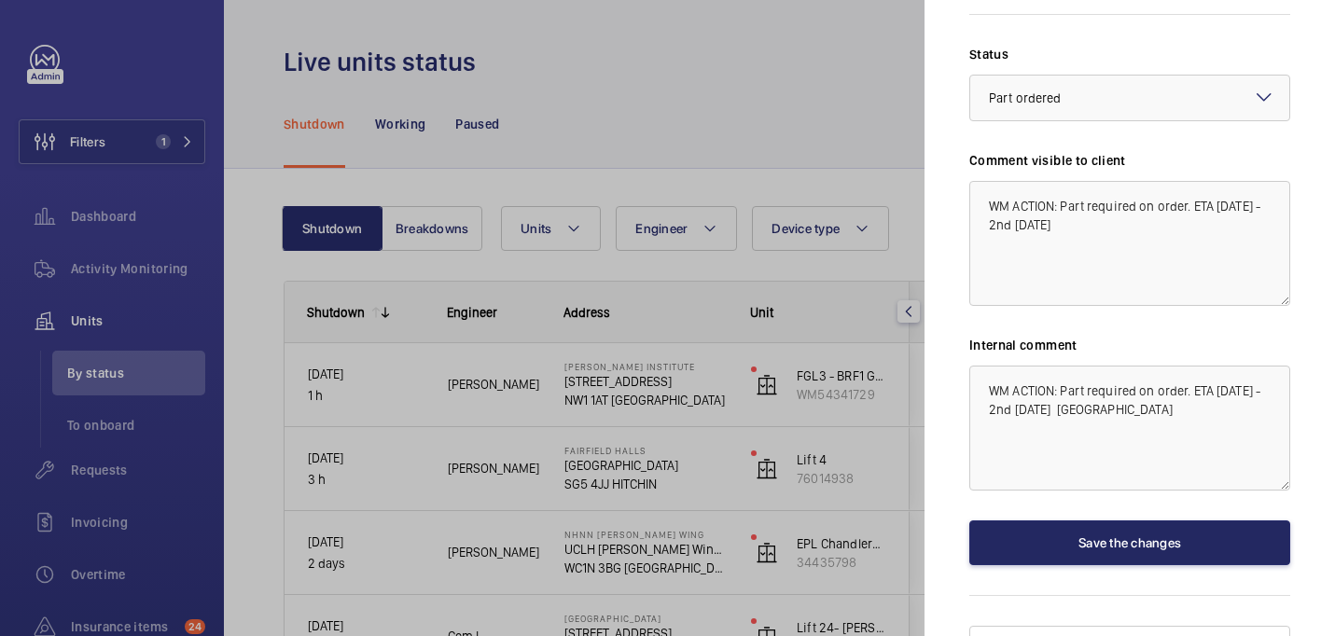
scroll to position [0, 0]
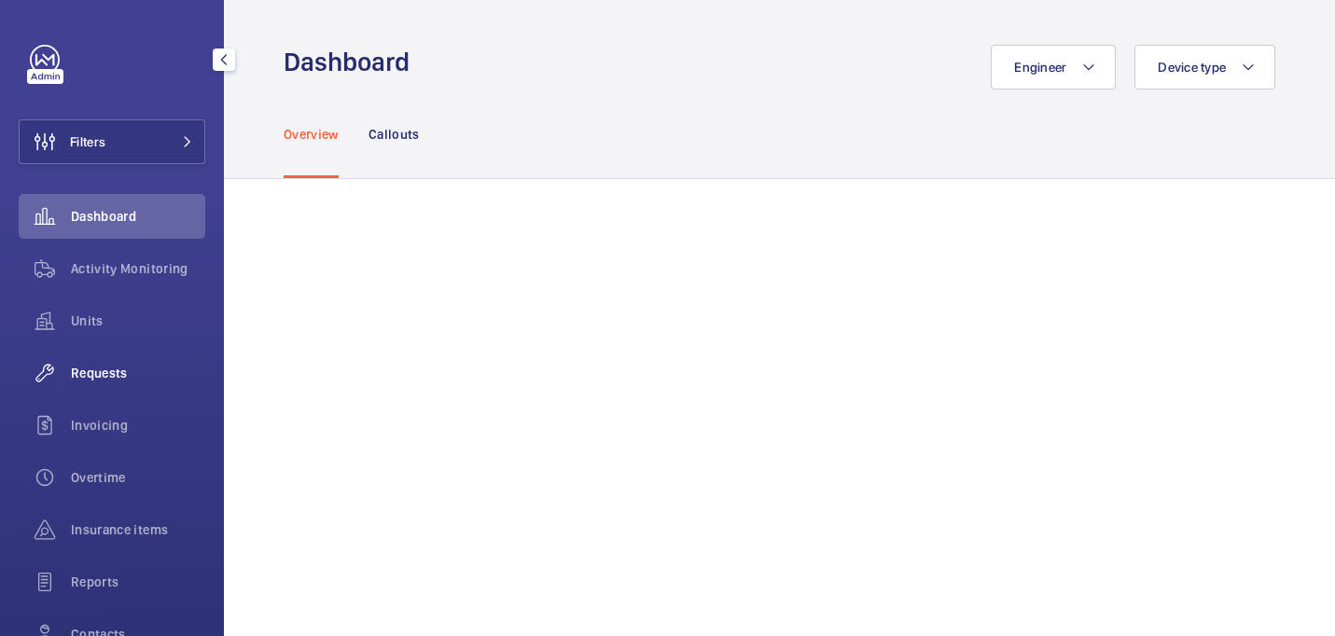
click at [104, 373] on span "Requests" at bounding box center [138, 373] width 134 height 19
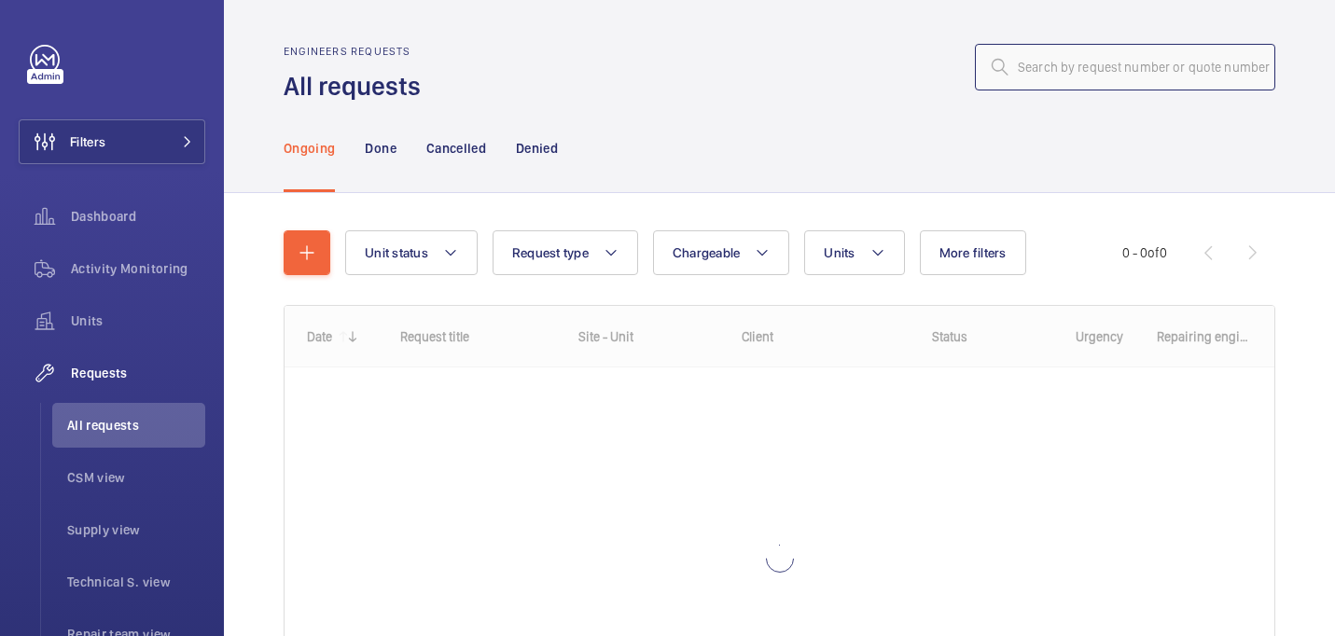
click at [1078, 79] on input "text" at bounding box center [1125, 67] width 300 height 47
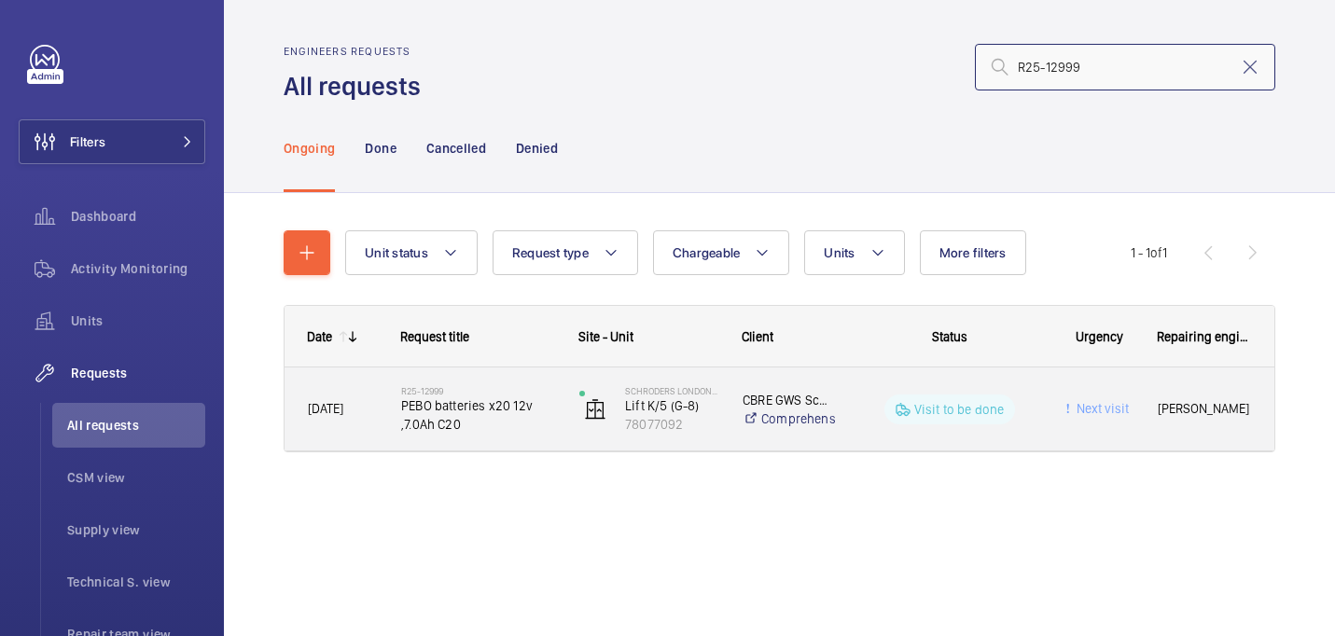
type input "R25-12999"
click at [532, 421] on span "PEBO batteries x20 12v ,7.0Ah C20" at bounding box center [478, 415] width 154 height 37
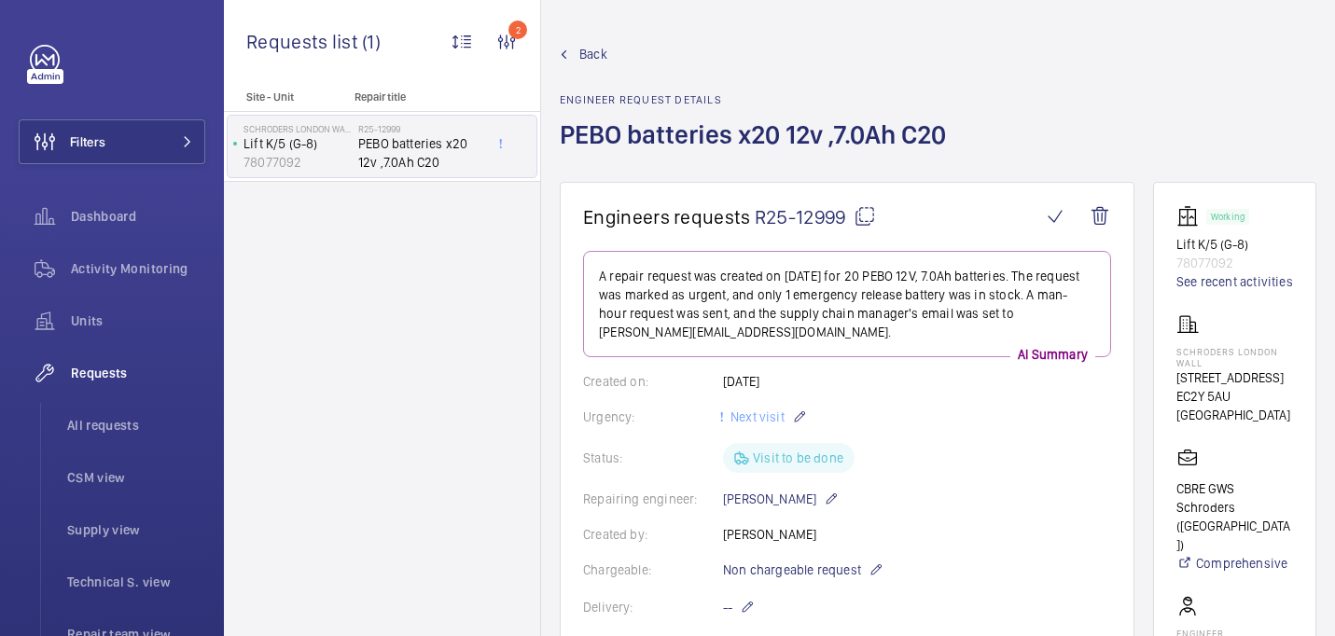
scroll to position [814, 0]
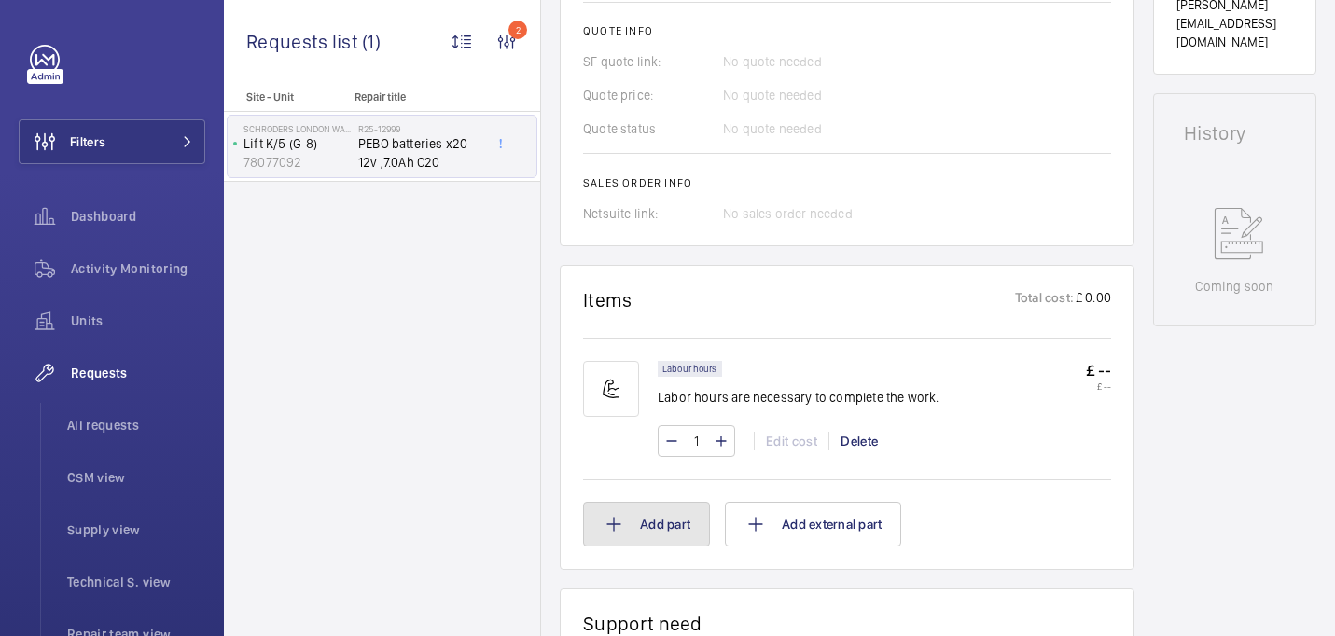
click at [637, 506] on button "Add part" at bounding box center [646, 524] width 127 height 45
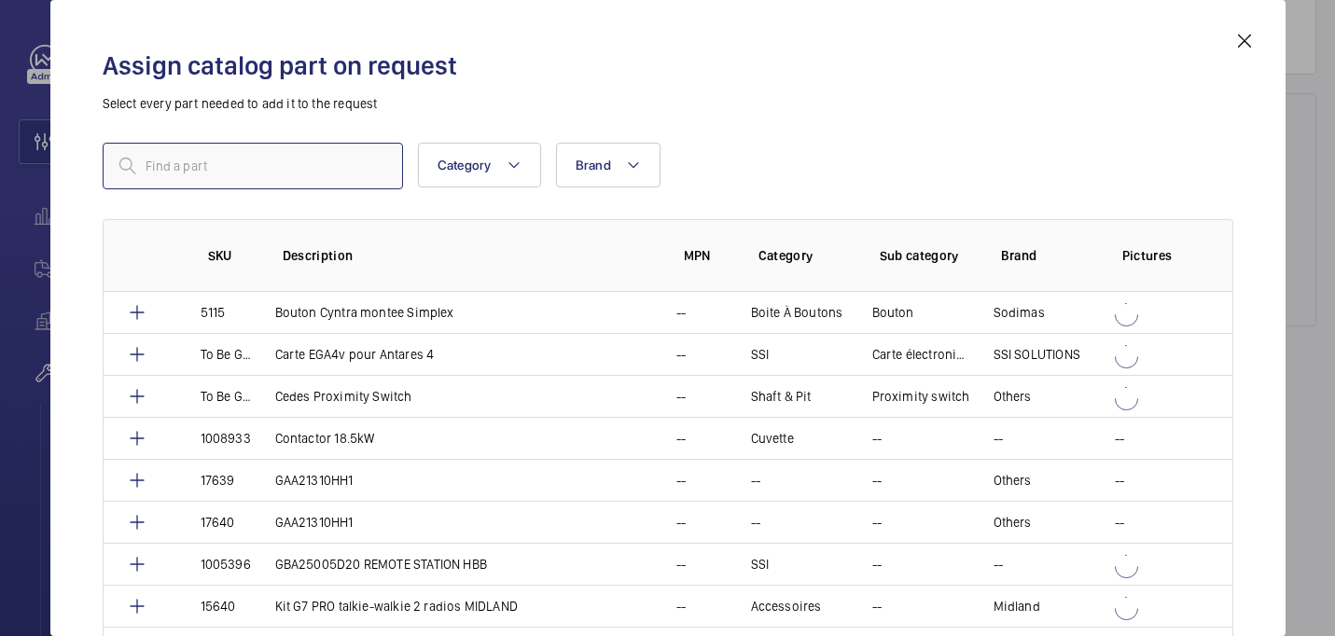
click at [328, 161] on input "text" at bounding box center [253, 166] width 300 height 47
paste input "5633"
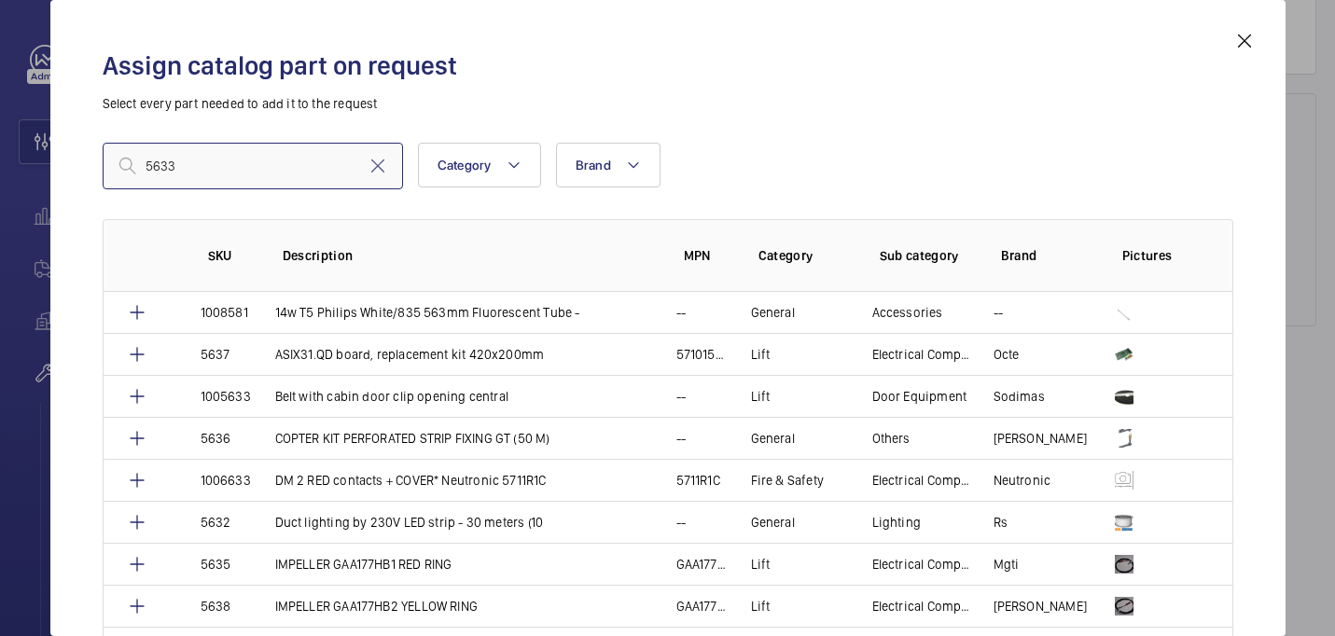
click at [144, 172] on input "5633" at bounding box center [253, 166] width 300 height 47
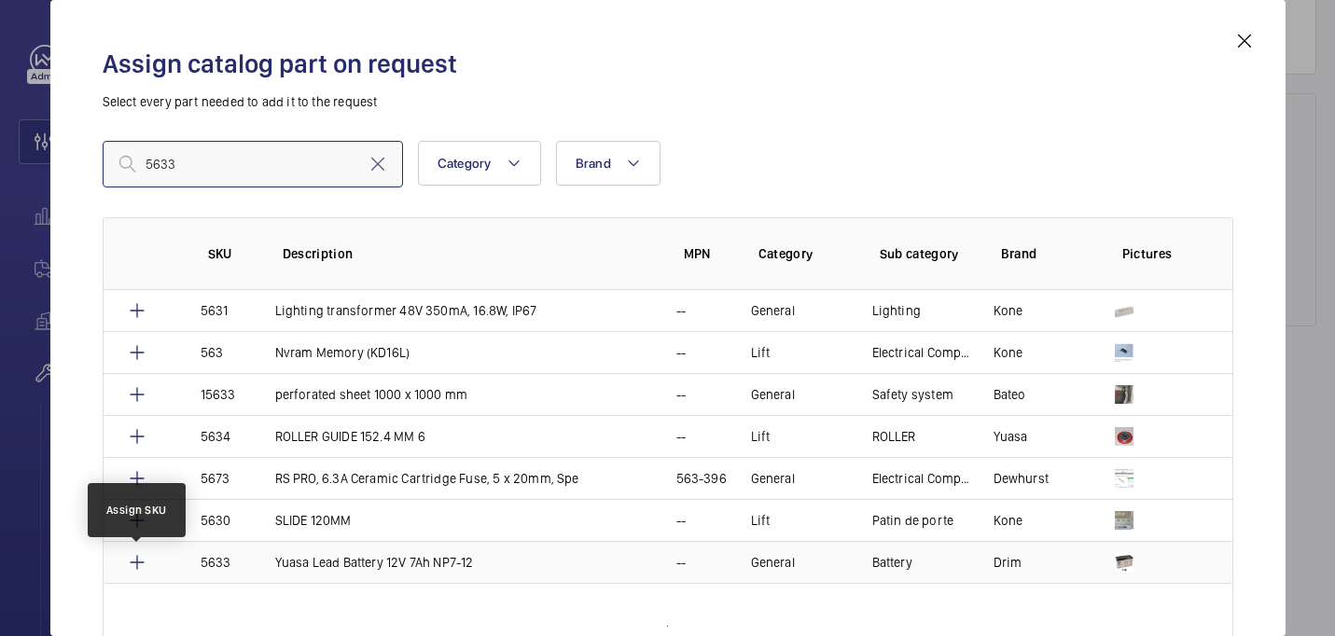
scroll to position [266, 0]
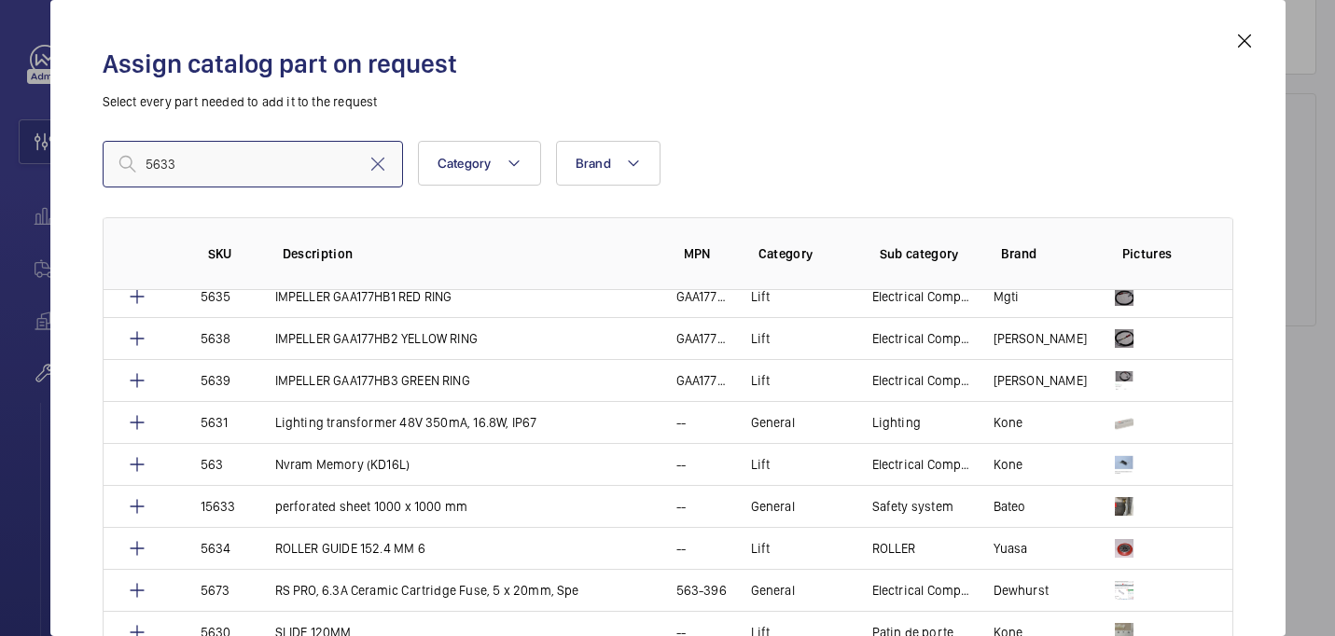
type input "5633"
click at [143, 565] on td at bounding box center [141, 548] width 75 height 42
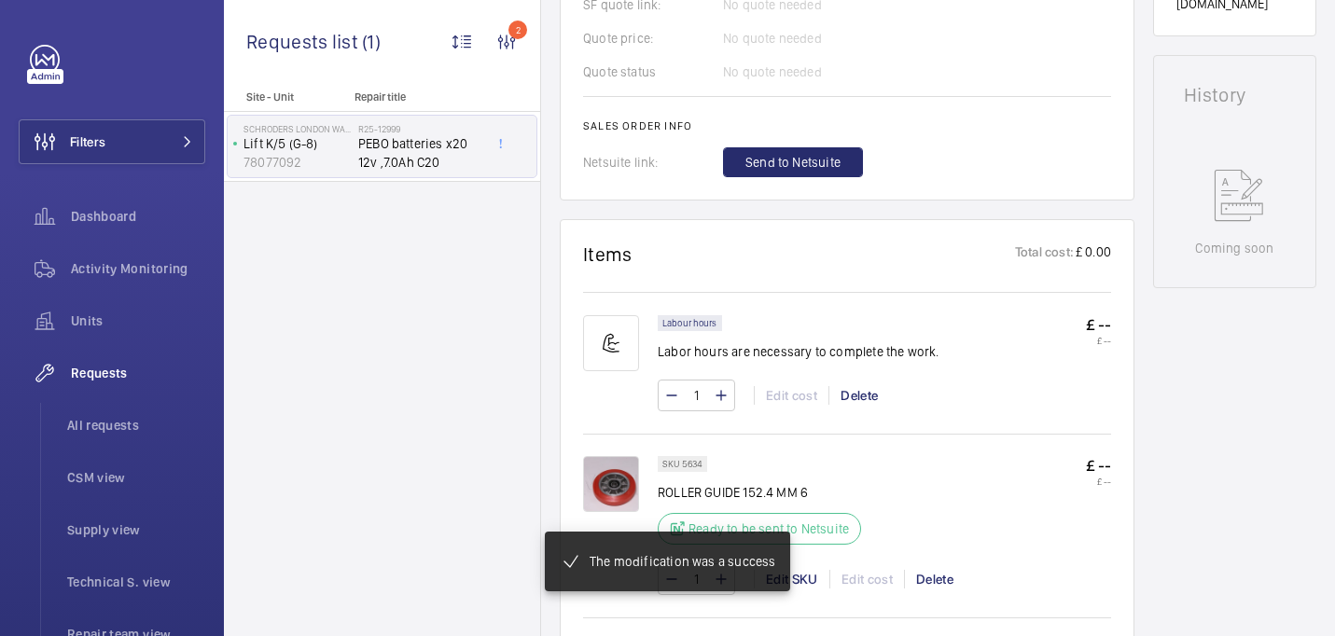
scroll to position [871, 0]
click at [802, 585] on mat-snack-bar-container "The modification was a success" at bounding box center [668, 562] width 320 height 134
click at [795, 579] on mat-snack-bar-container "The modification was a success" at bounding box center [668, 562] width 320 height 134
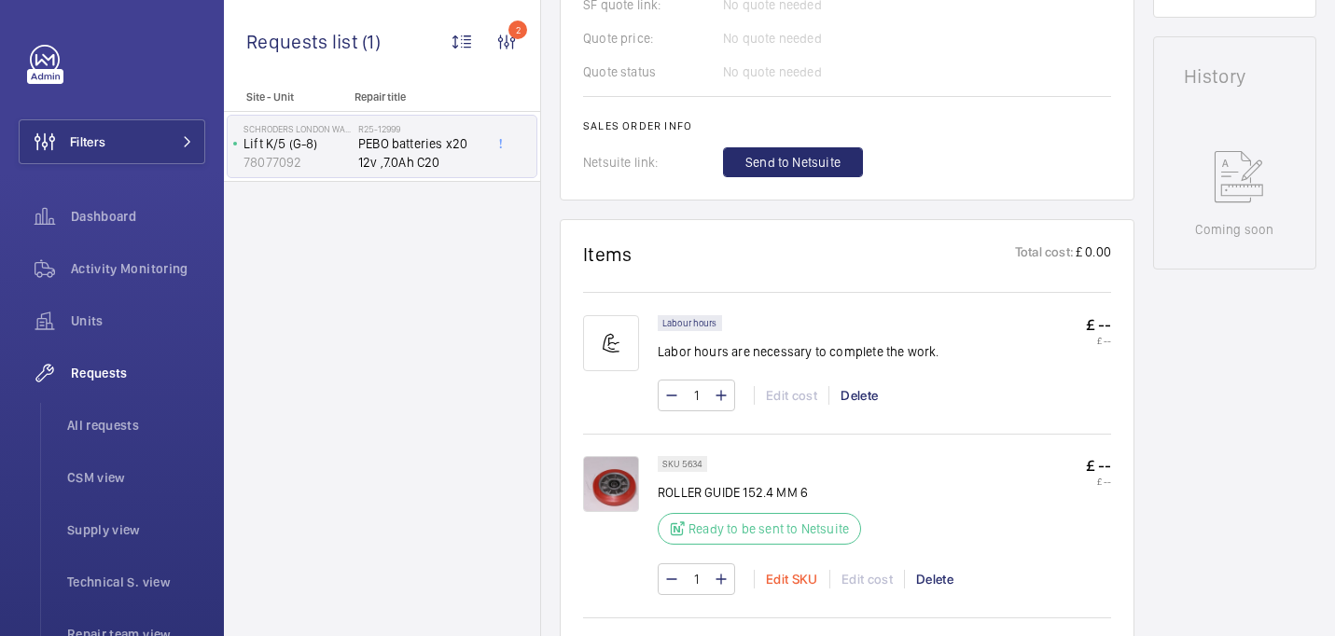
click at [787, 578] on div "Edit SKU" at bounding box center [792, 579] width 76 height 19
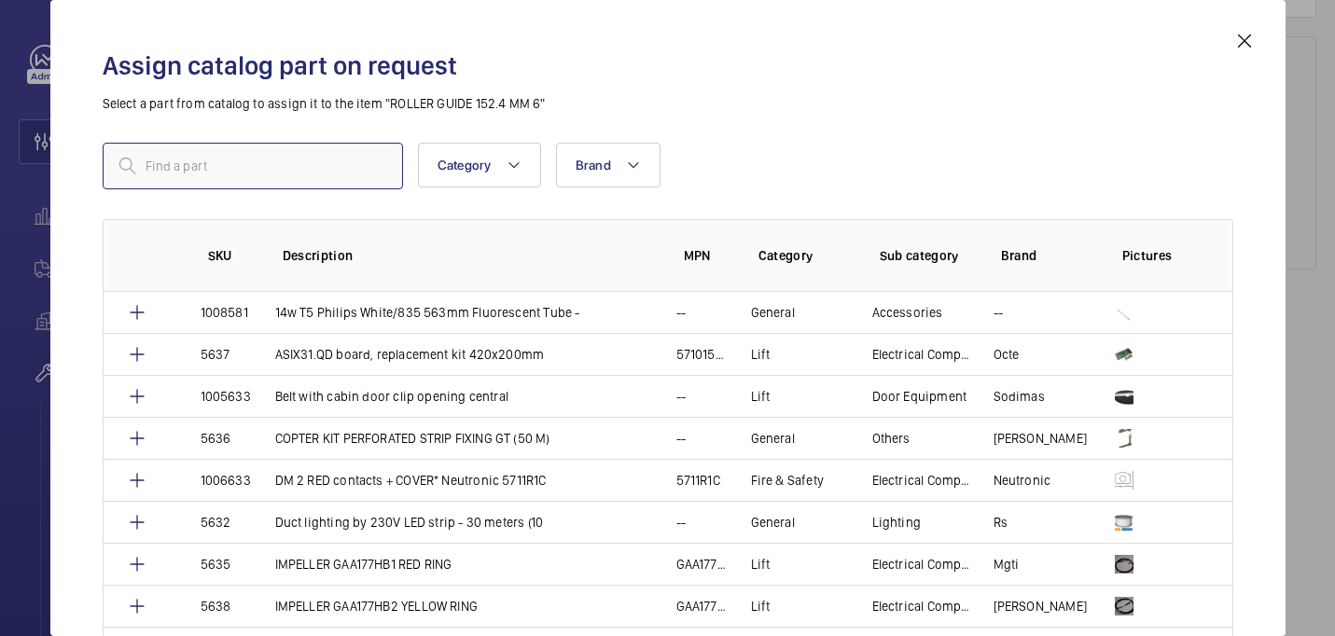
click at [259, 170] on input "text" at bounding box center [253, 166] width 300 height 47
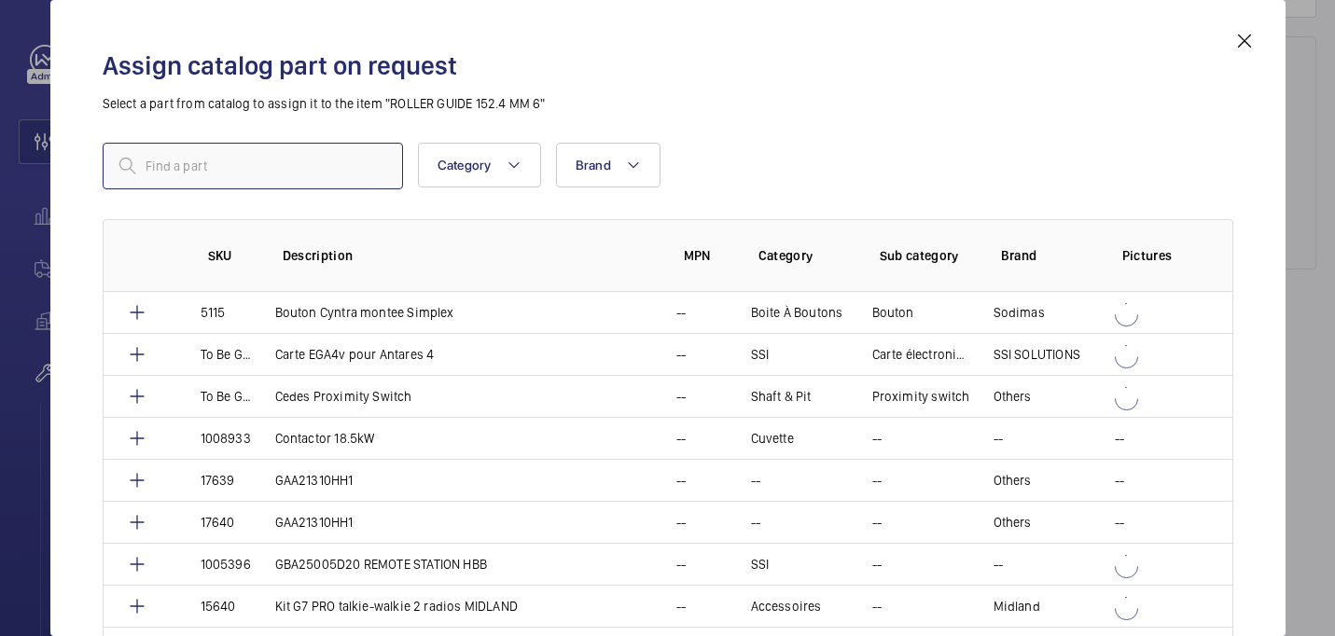
paste input "5633"
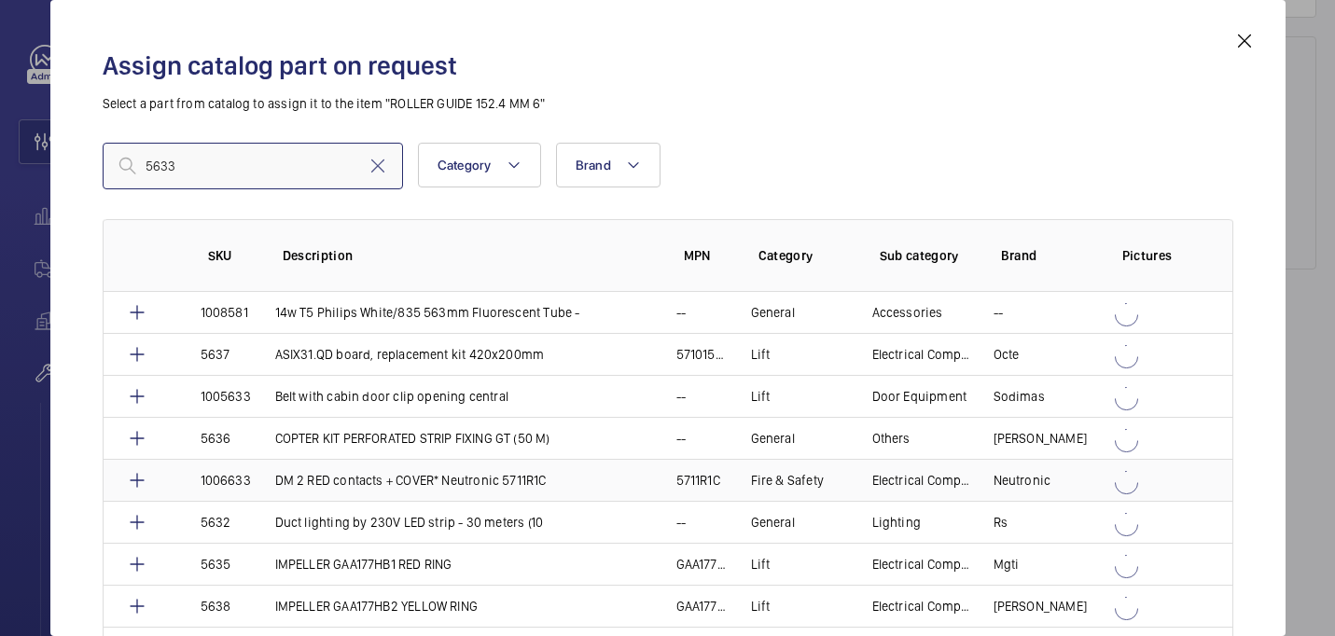
scroll to position [378, 0]
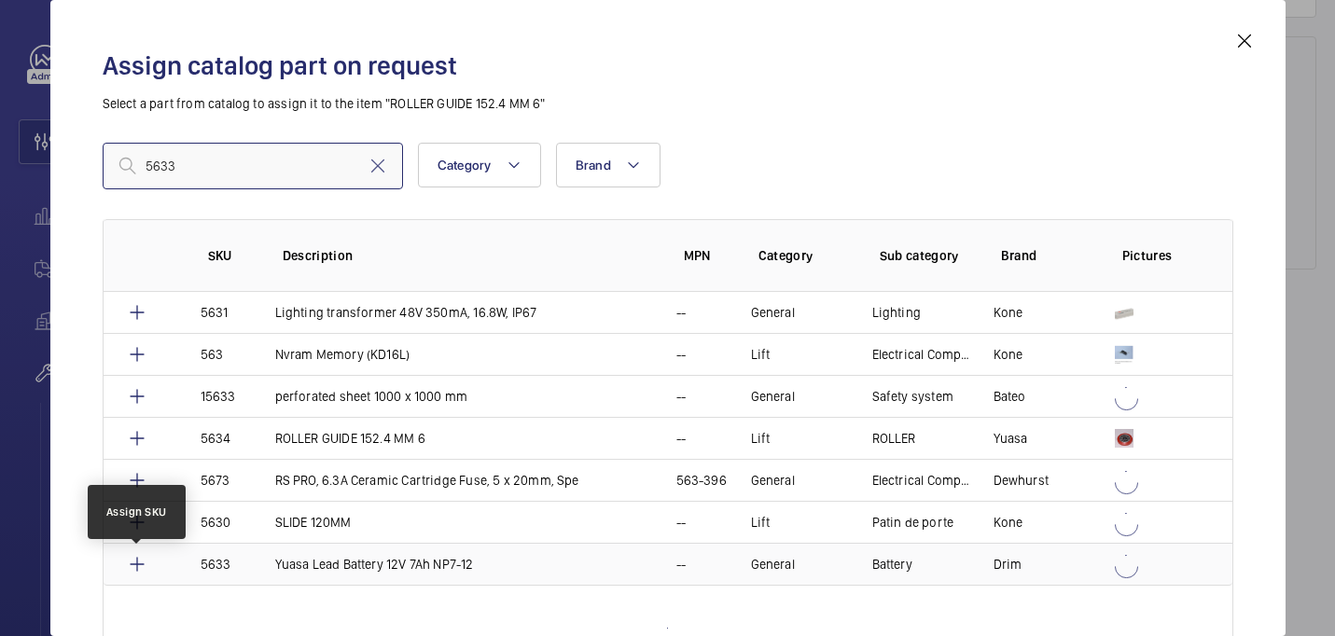
type input "5633"
click at [135, 570] on mat-icon at bounding box center [137, 564] width 22 height 22
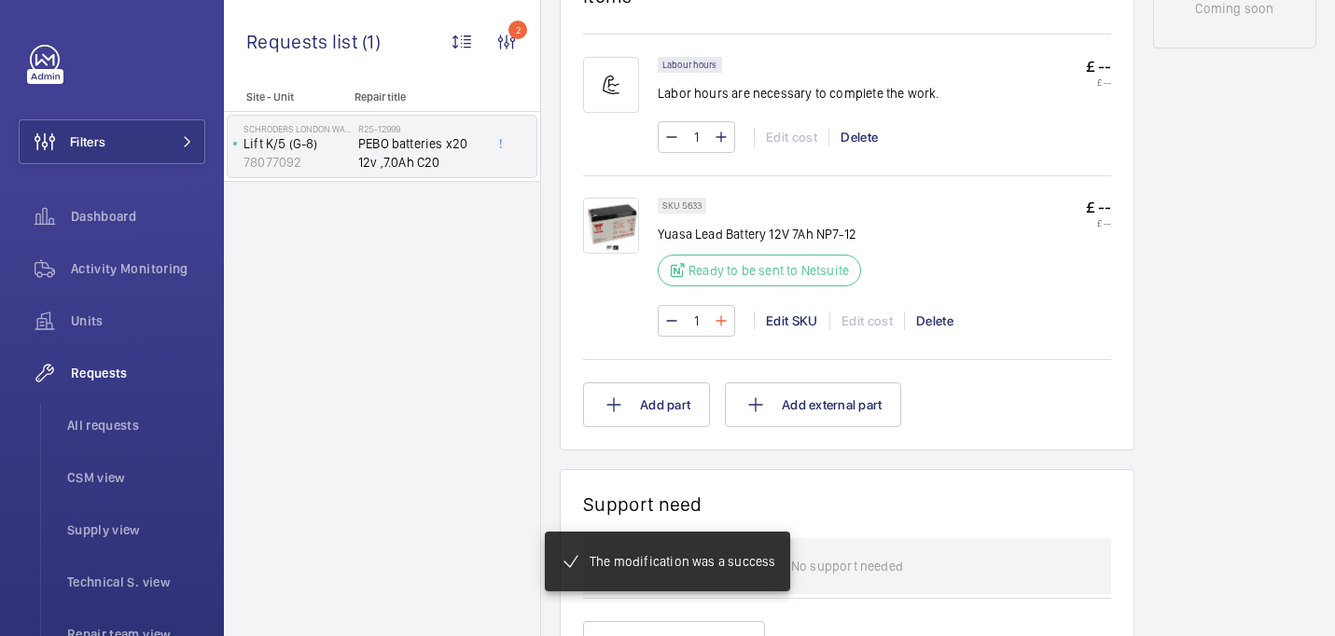
click at [723, 323] on mat-icon at bounding box center [721, 321] width 15 height 22
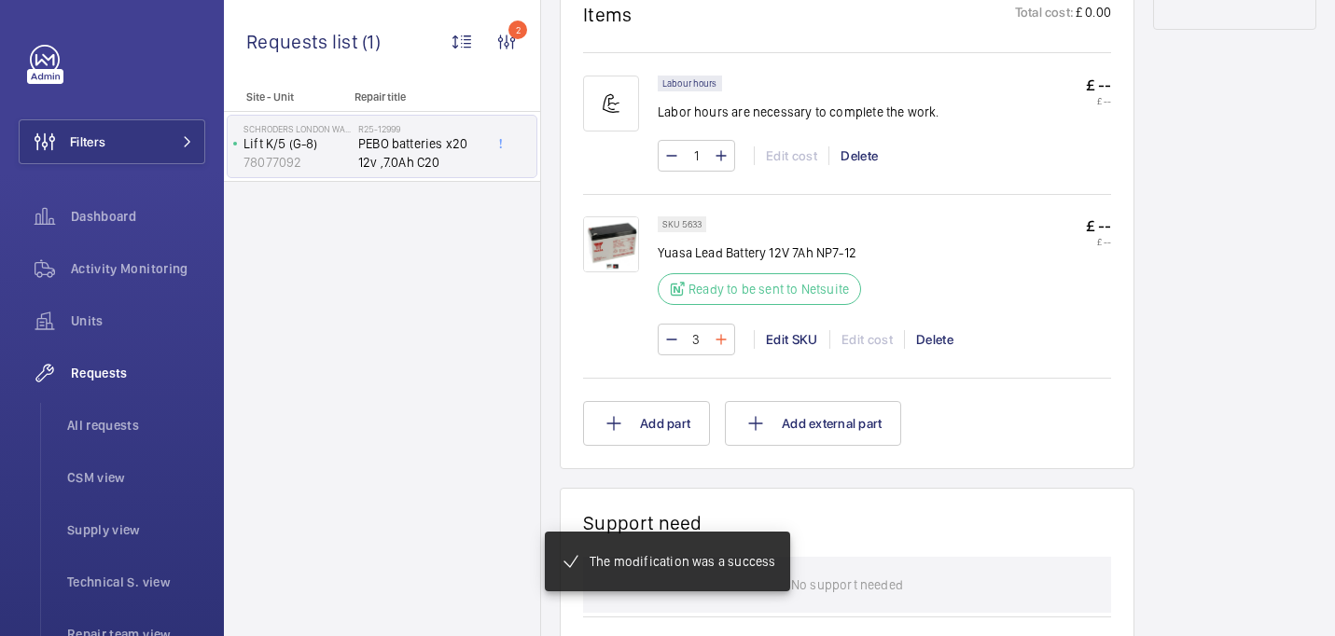
scroll to position [1129, 0]
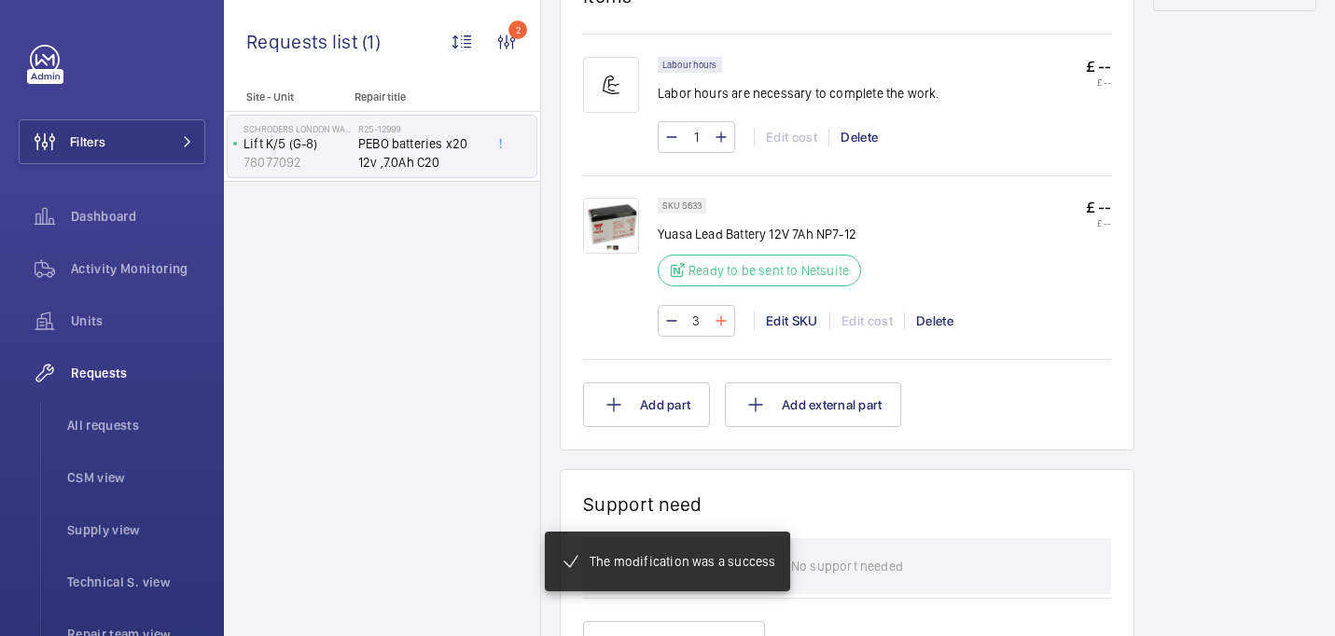
click at [723, 323] on mat-icon at bounding box center [721, 321] width 15 height 22
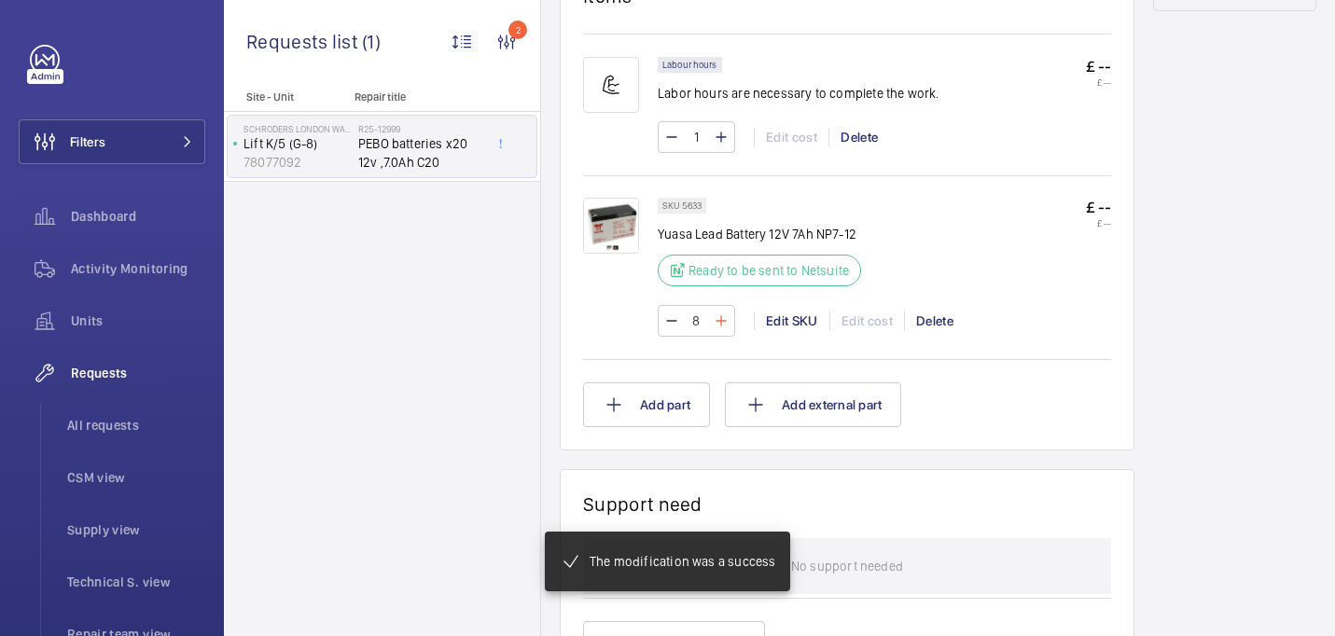
click at [723, 323] on mat-icon at bounding box center [721, 321] width 15 height 22
type input "10"
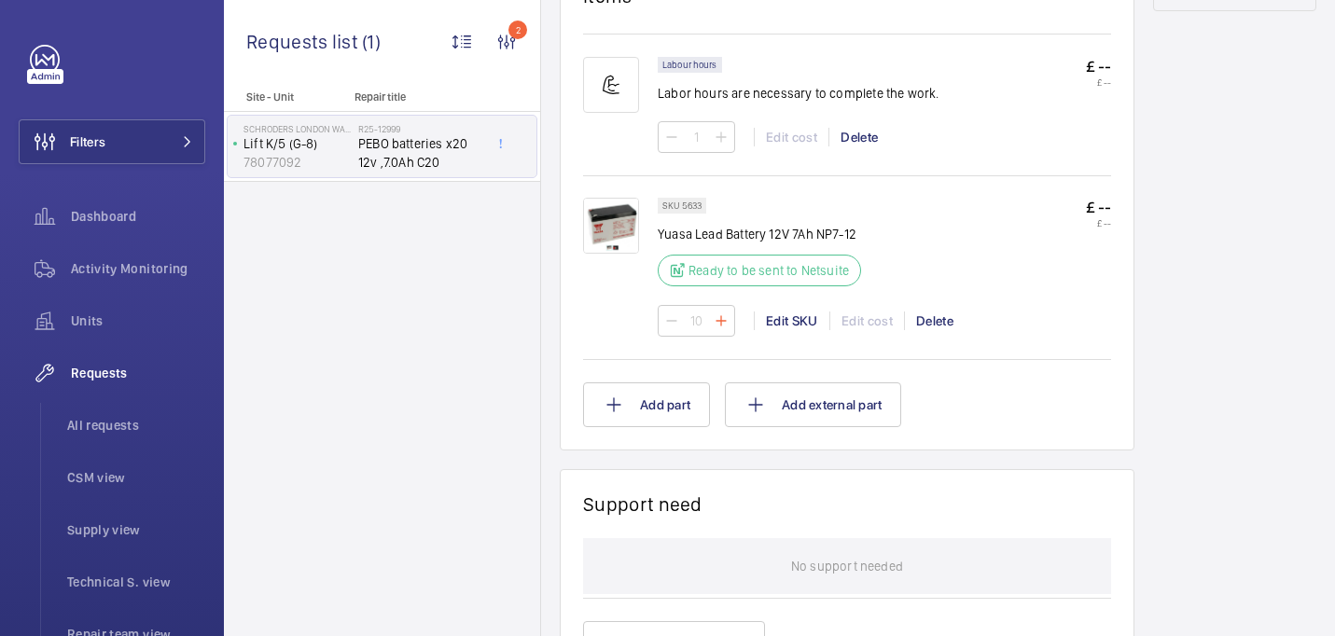
click at [723, 323] on wm-front-input-numeric-stepper "10" at bounding box center [696, 321] width 77 height 32
click at [723, 323] on mat-icon at bounding box center [721, 321] width 15 height 22
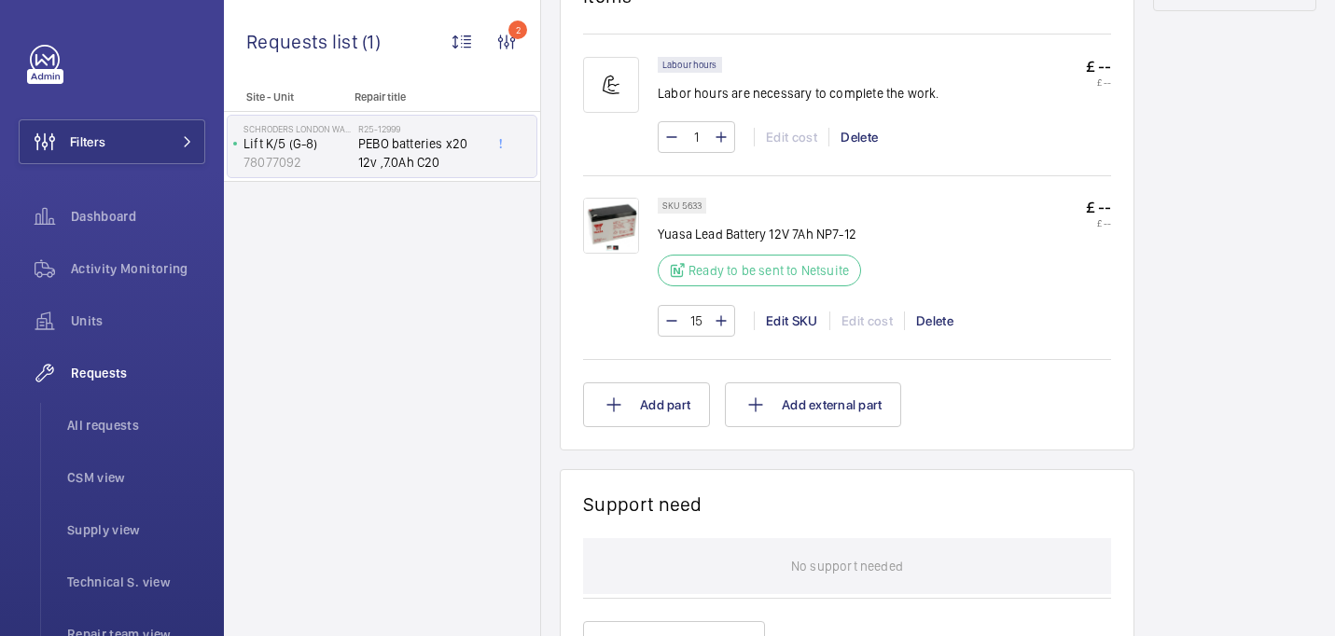
click at [723, 323] on mat-icon at bounding box center [721, 321] width 15 height 22
type input "19"
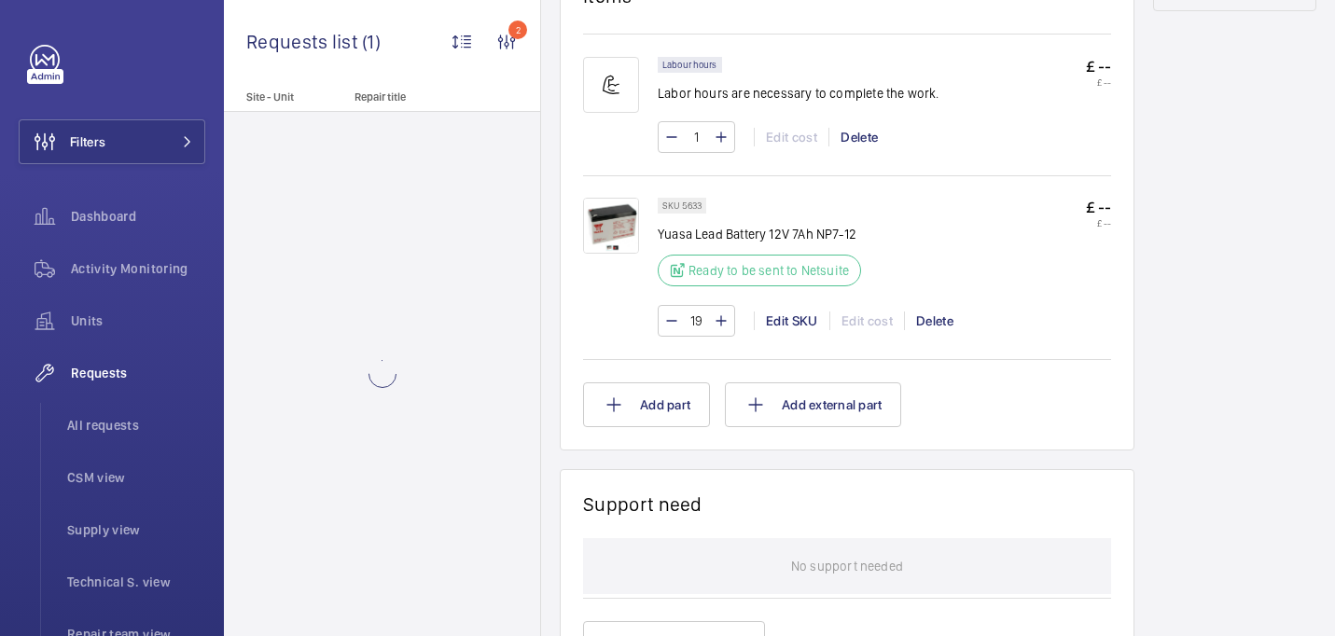
click at [723, 323] on mat-icon at bounding box center [721, 321] width 15 height 22
type input "20"
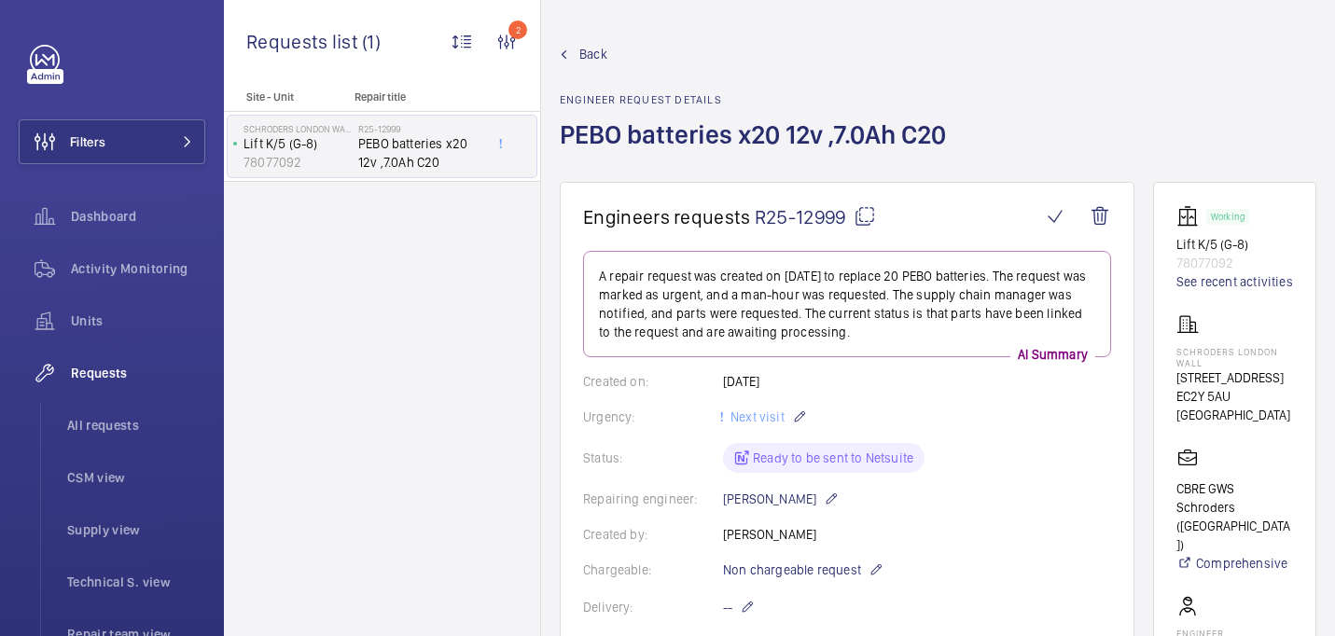
click at [863, 216] on mat-icon at bounding box center [865, 216] width 22 height 22
click at [1224, 357] on p "Schroders London Wall" at bounding box center [1235, 357] width 117 height 22
click at [1219, 354] on p "Schroders London Wall" at bounding box center [1235, 357] width 117 height 22
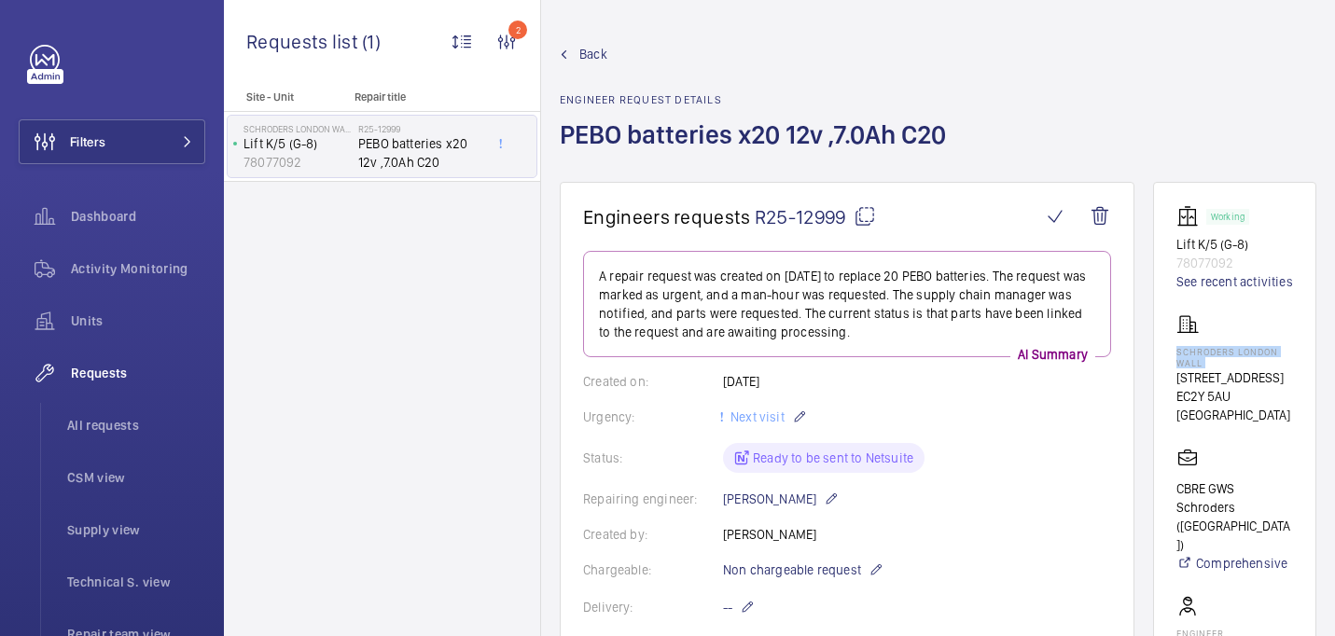
copy p "Schroders London Wall"
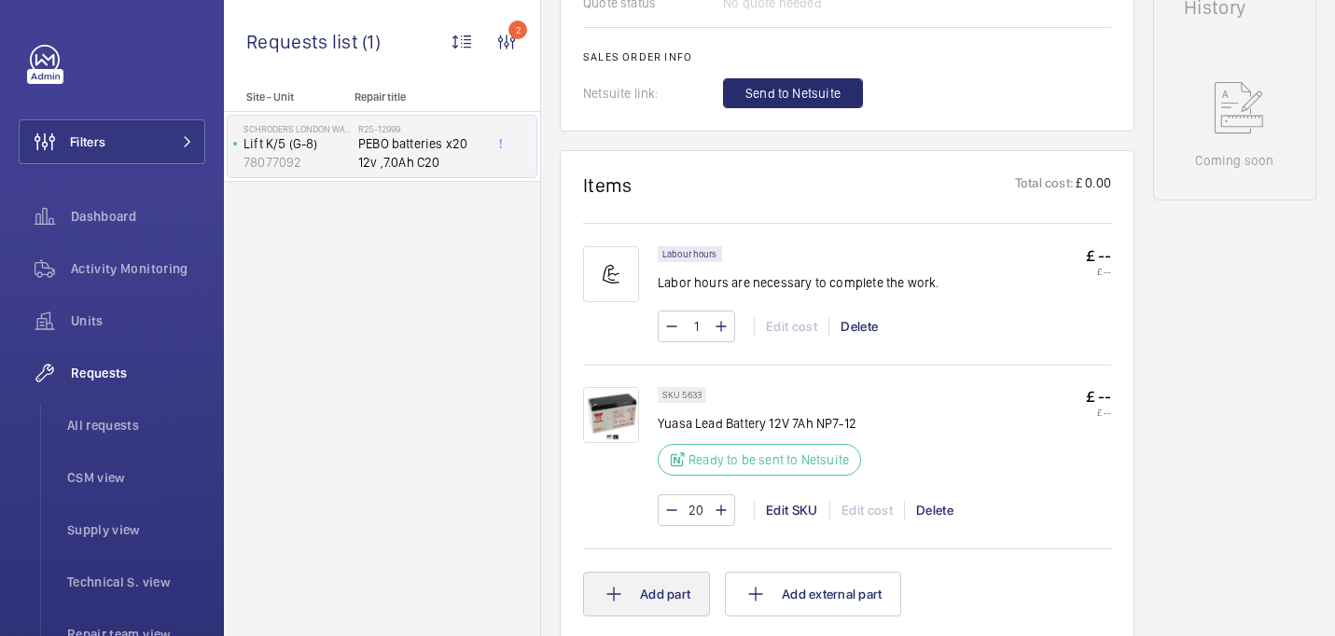
scroll to position [962, 0]
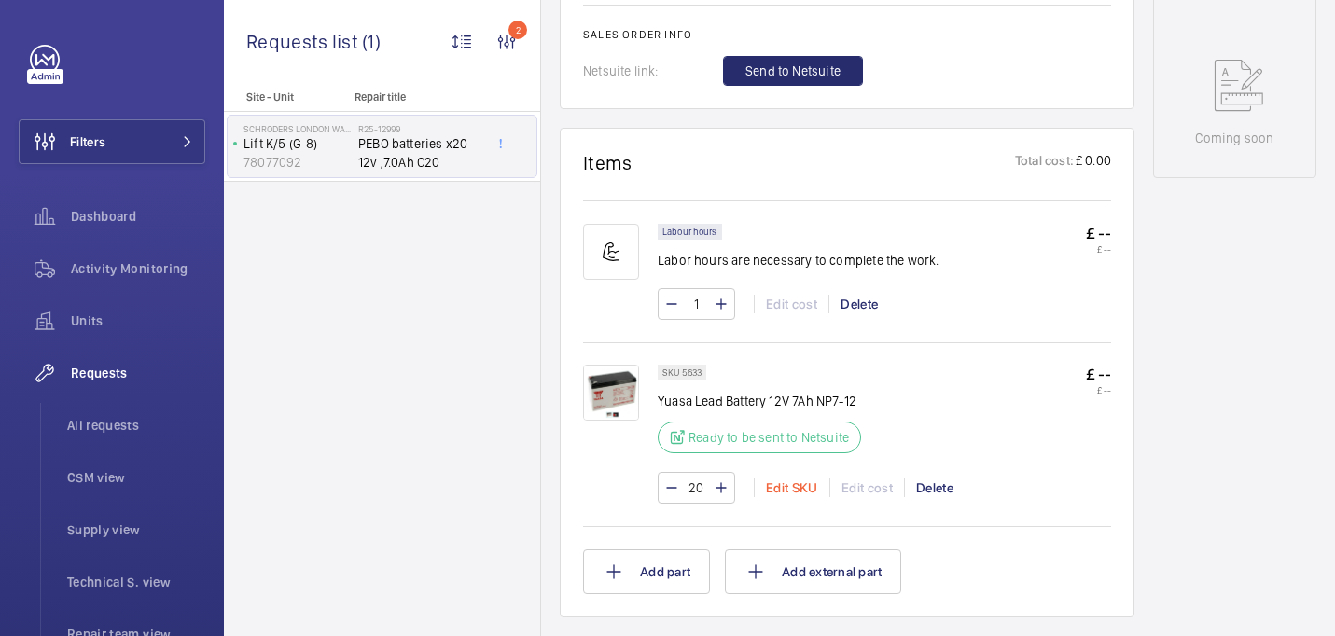
click at [801, 489] on div "Edit SKU" at bounding box center [792, 488] width 76 height 19
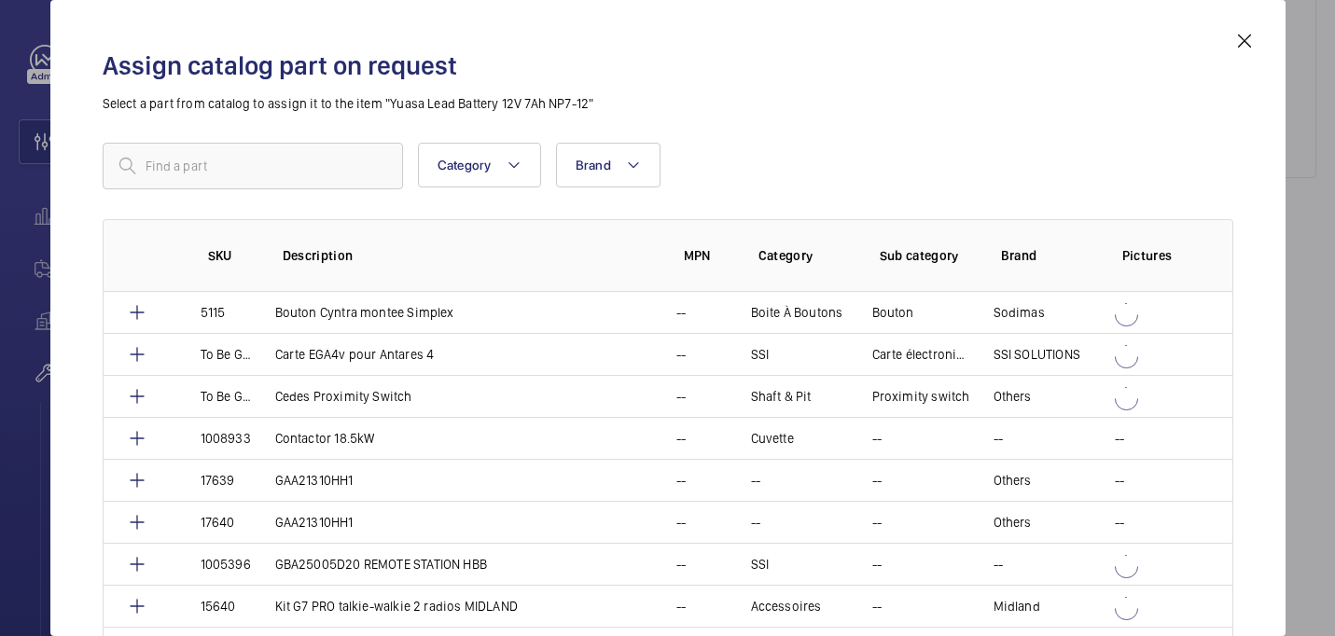
click at [1263, 37] on div "Assign catalog part on request Select a part from catalog to assign it to the i…" at bounding box center [667, 318] width 1235 height 636
click at [1245, 37] on mat-icon at bounding box center [1245, 41] width 22 height 22
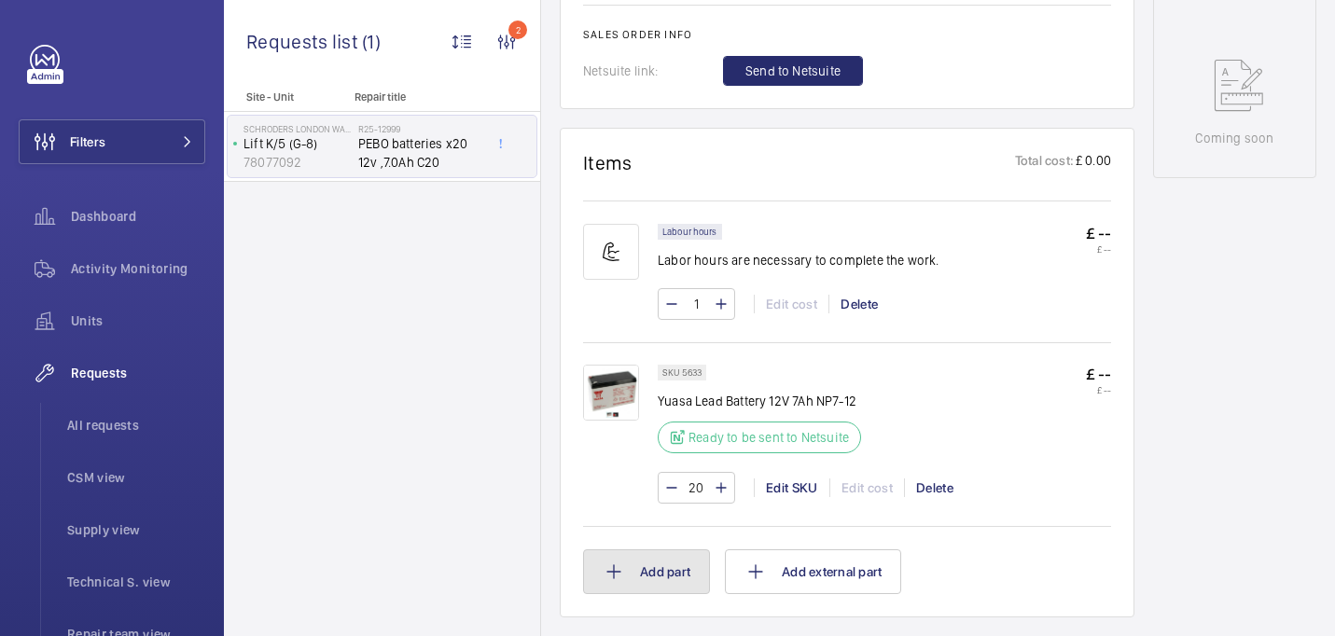
click at [633, 565] on button "Add part" at bounding box center [646, 572] width 127 height 45
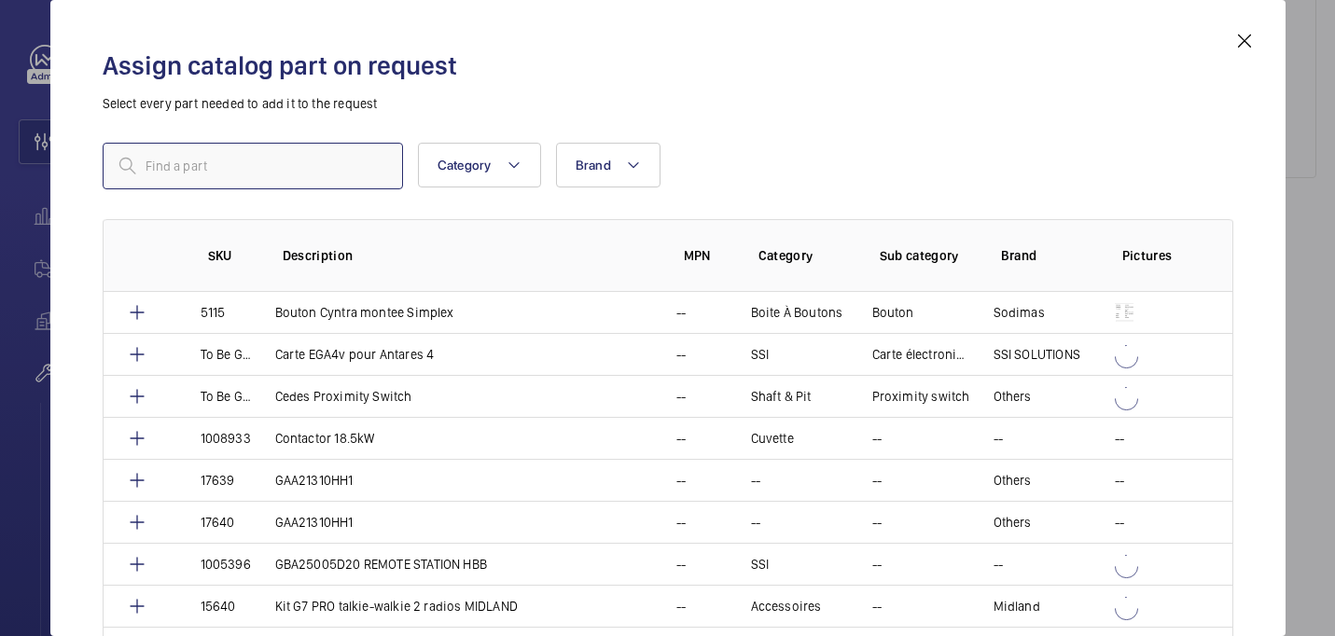
click at [261, 159] on input "text" at bounding box center [253, 166] width 300 height 47
paste input "7175"
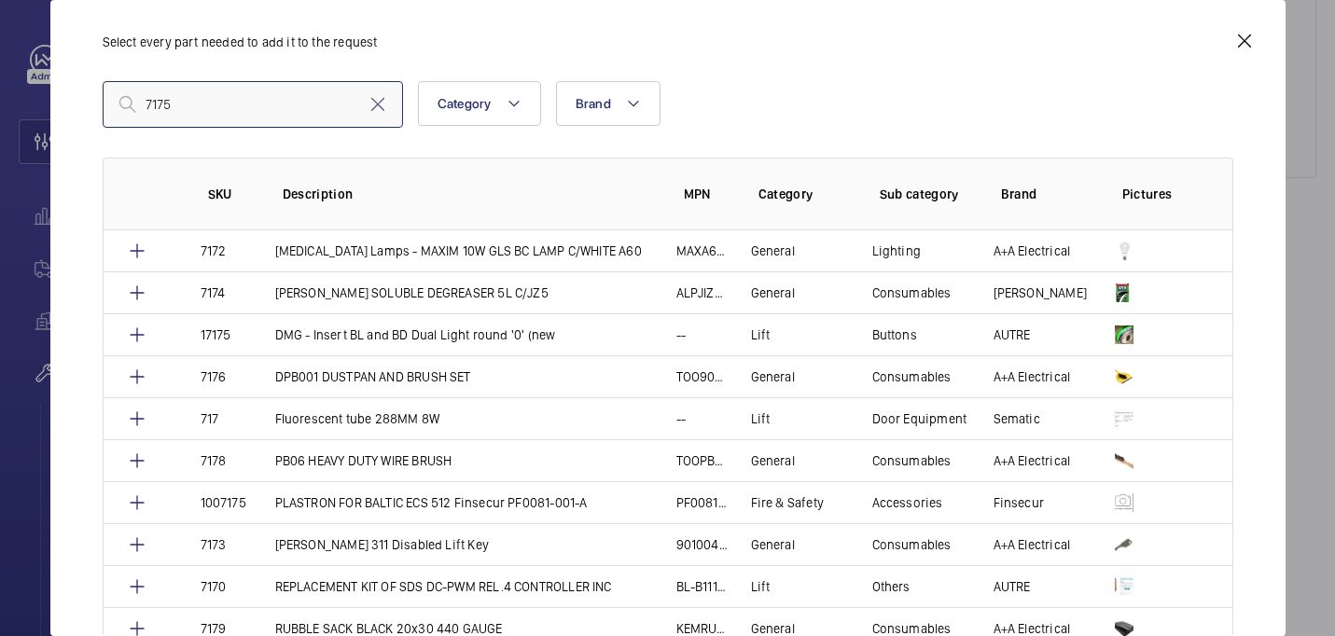
click at [148, 107] on input "7175" at bounding box center [253, 104] width 300 height 47
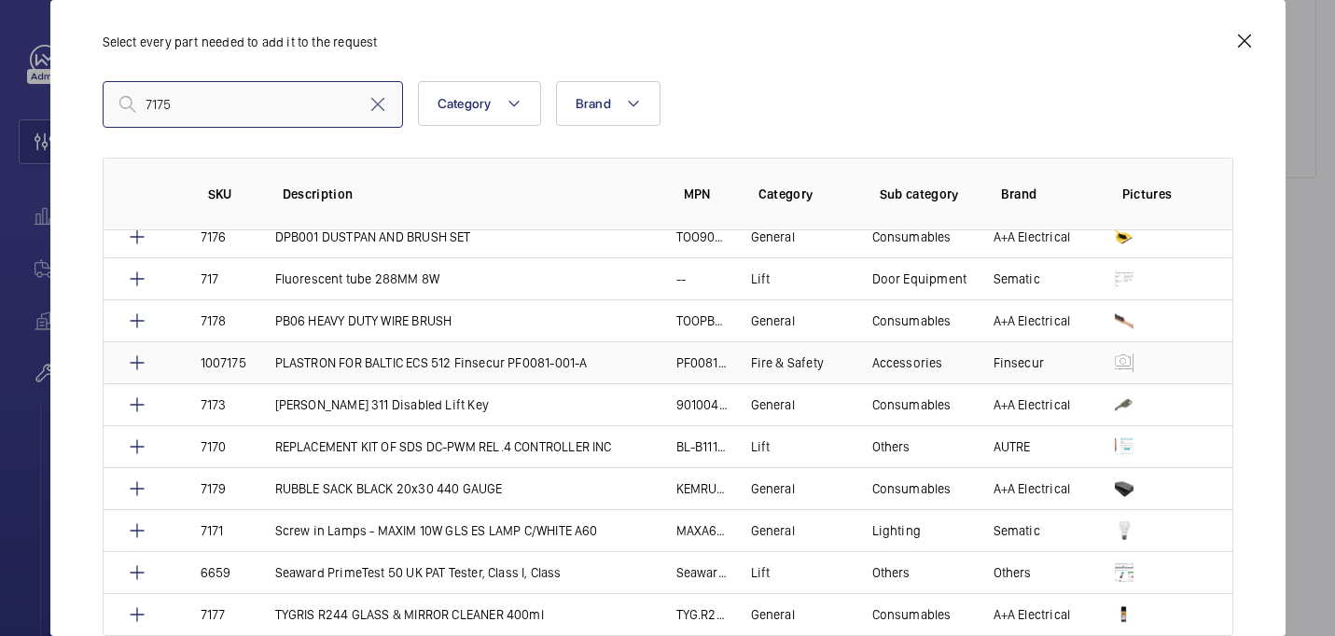
scroll to position [140, 0]
click at [179, 111] on input "7175" at bounding box center [253, 104] width 300 height 47
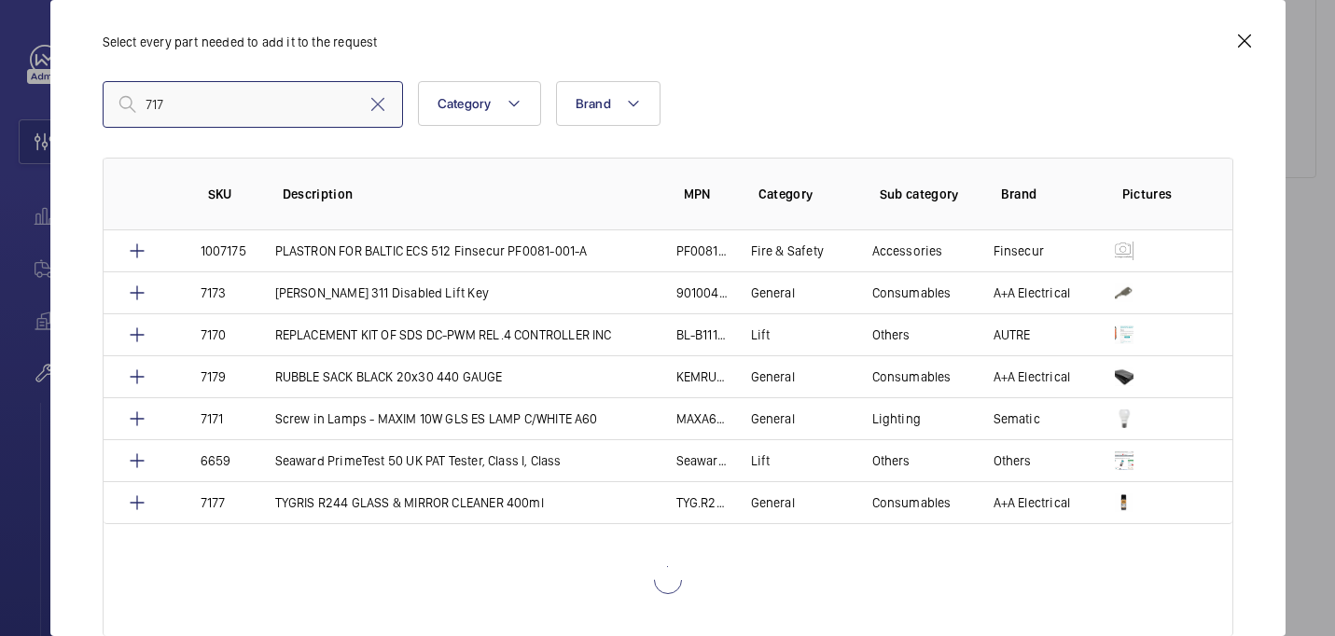
scroll to position [56, 0]
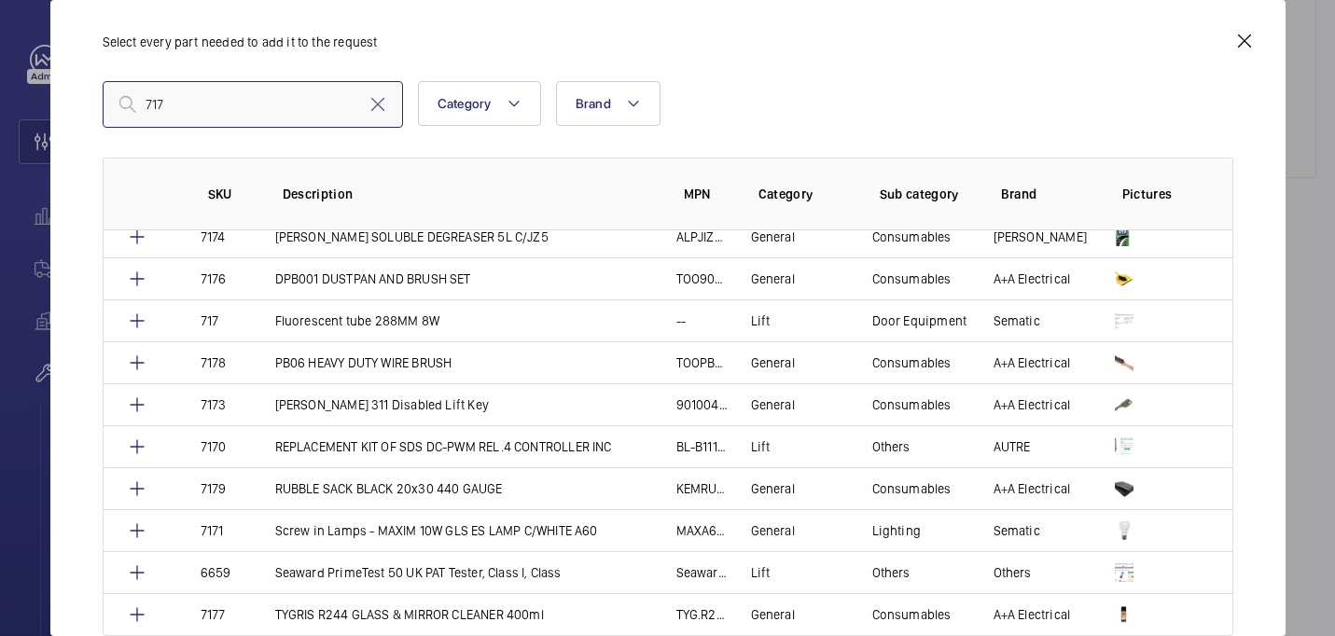
type input "7175"
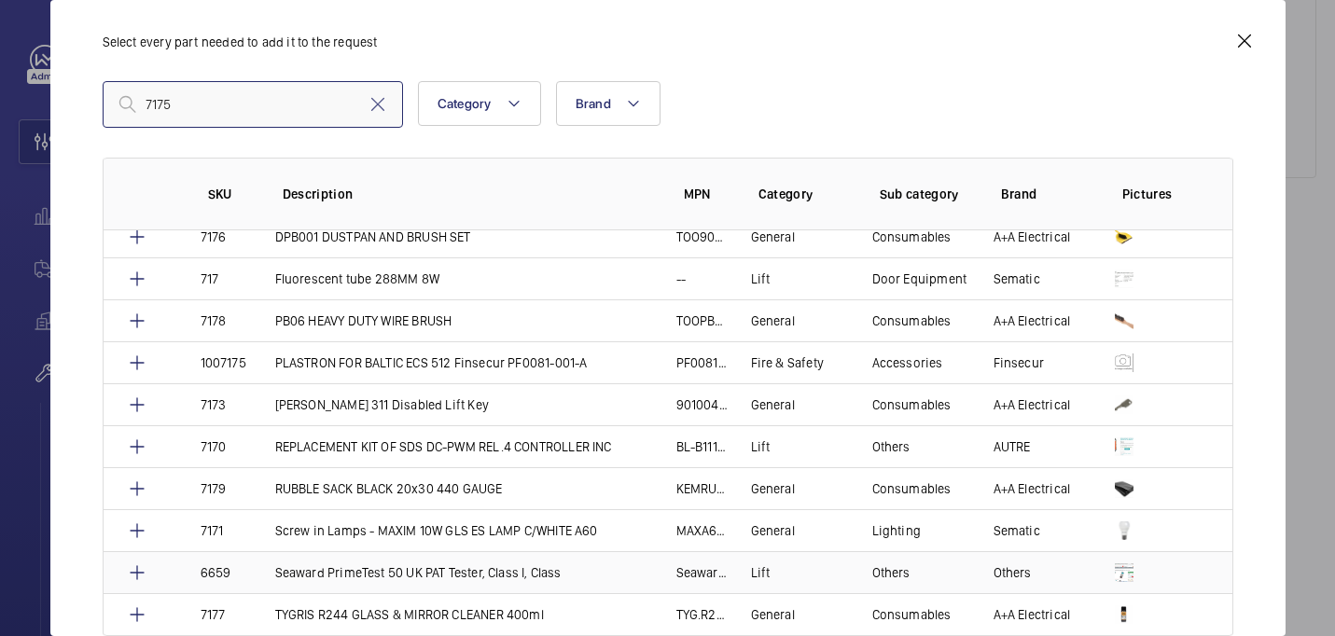
scroll to position [140, 0]
click at [284, 116] on input "7175" at bounding box center [253, 104] width 300 height 47
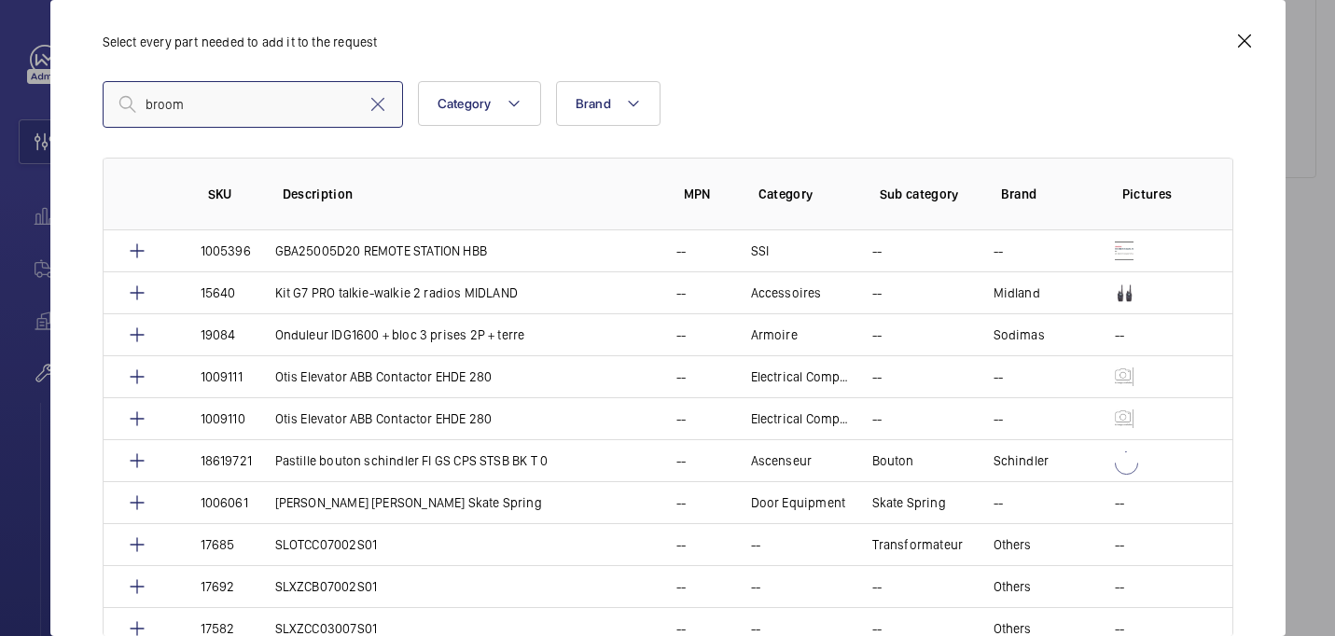
type input "broom"
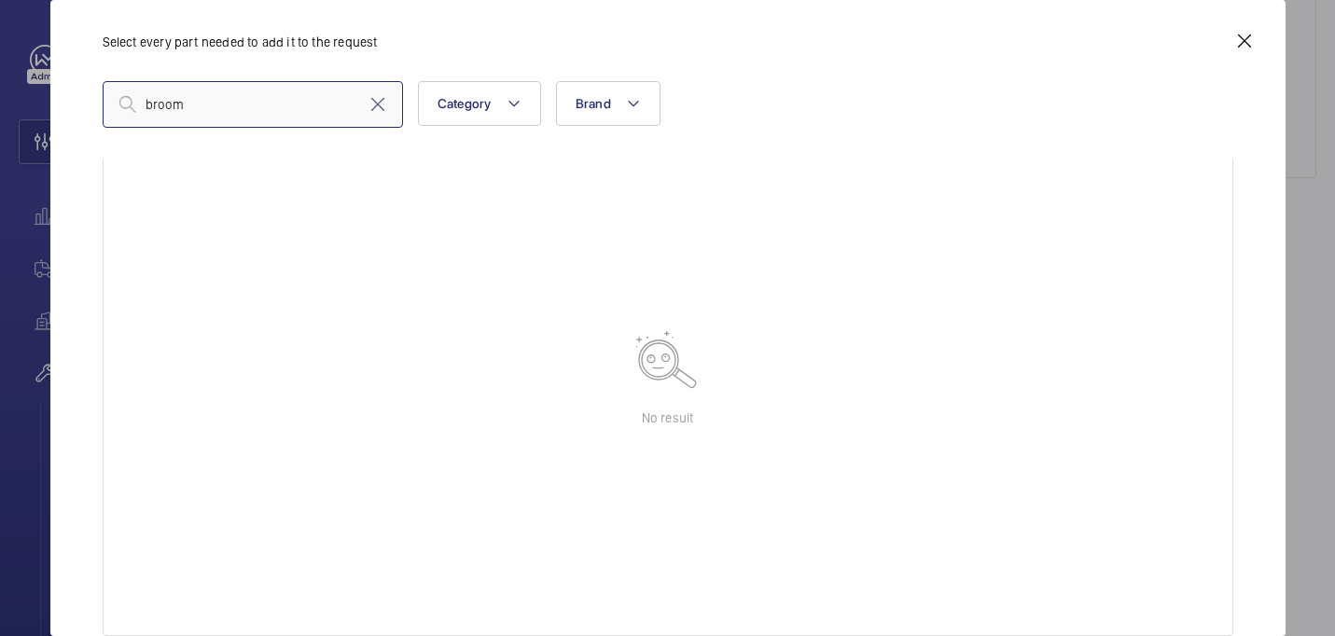
click at [327, 93] on input "broom" at bounding box center [253, 104] width 300 height 47
paste input "10 STIFF BROOM AND HANDLE"
click at [338, 100] on input "10 STIFF BROOM AND HANDLE" at bounding box center [253, 104] width 300 height 47
type input "1"
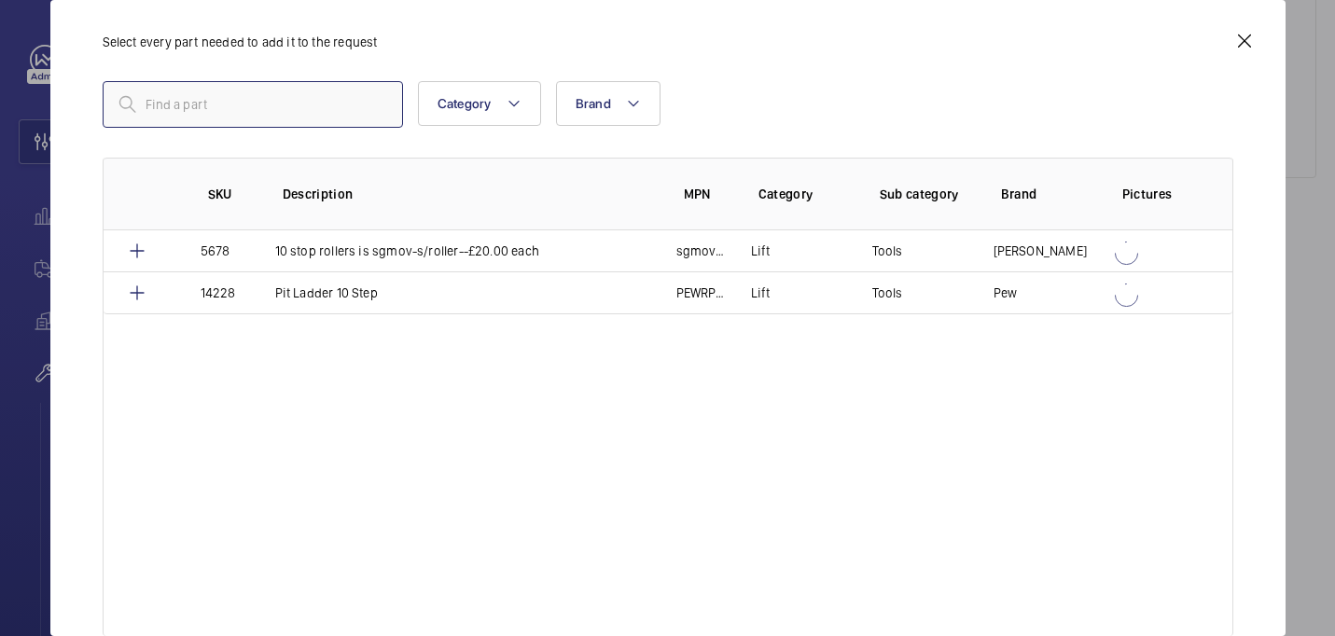
scroll to position [0, 0]
click at [350, 89] on input "text" at bounding box center [253, 104] width 300 height 47
paste input "7175"
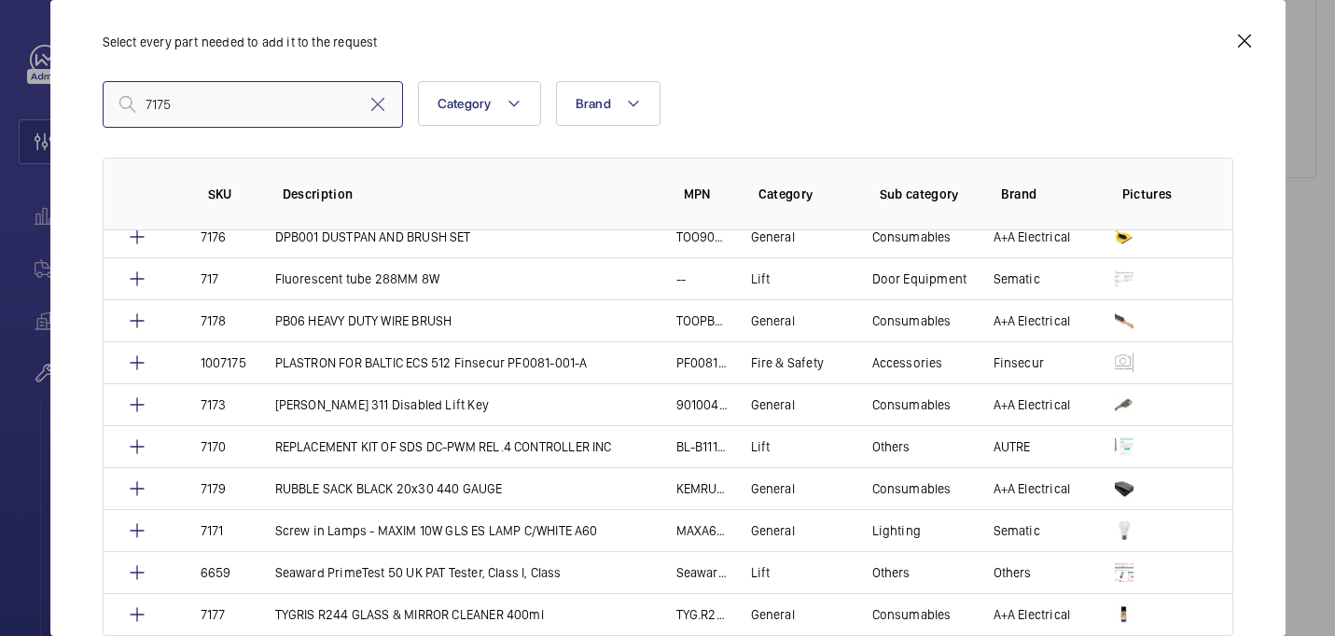
scroll to position [140, 0]
type input "7175"
click at [133, 314] on mat-icon at bounding box center [137, 321] width 22 height 22
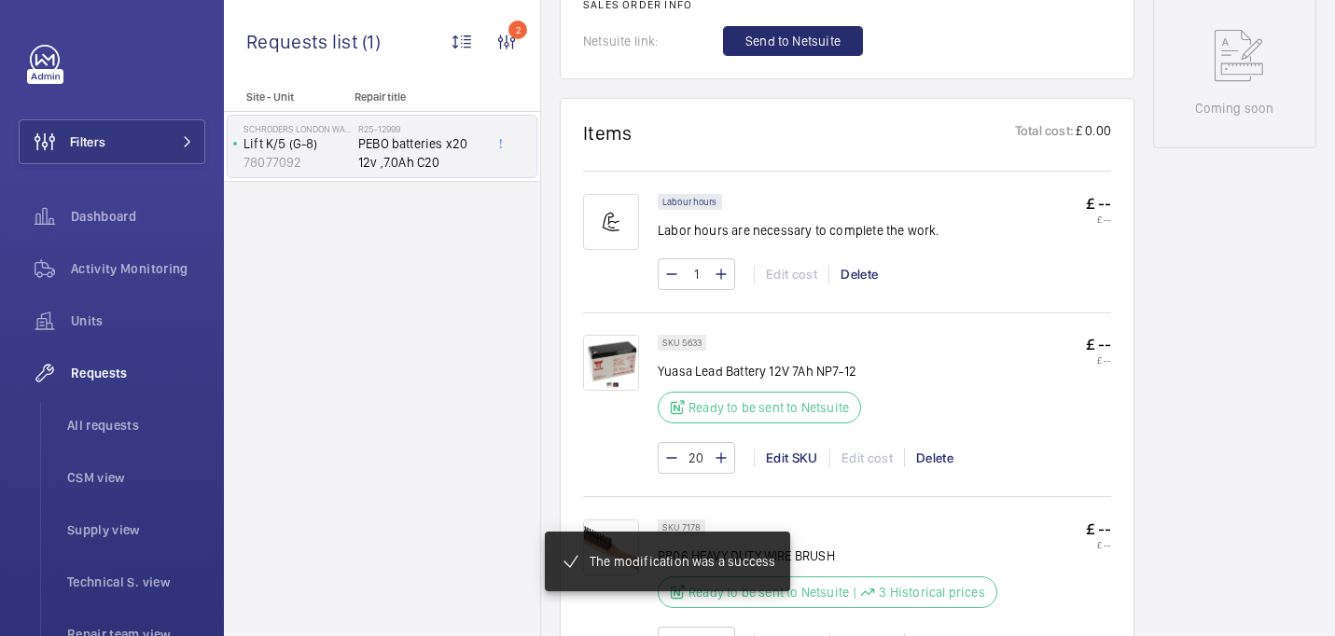
scroll to position [531, 0]
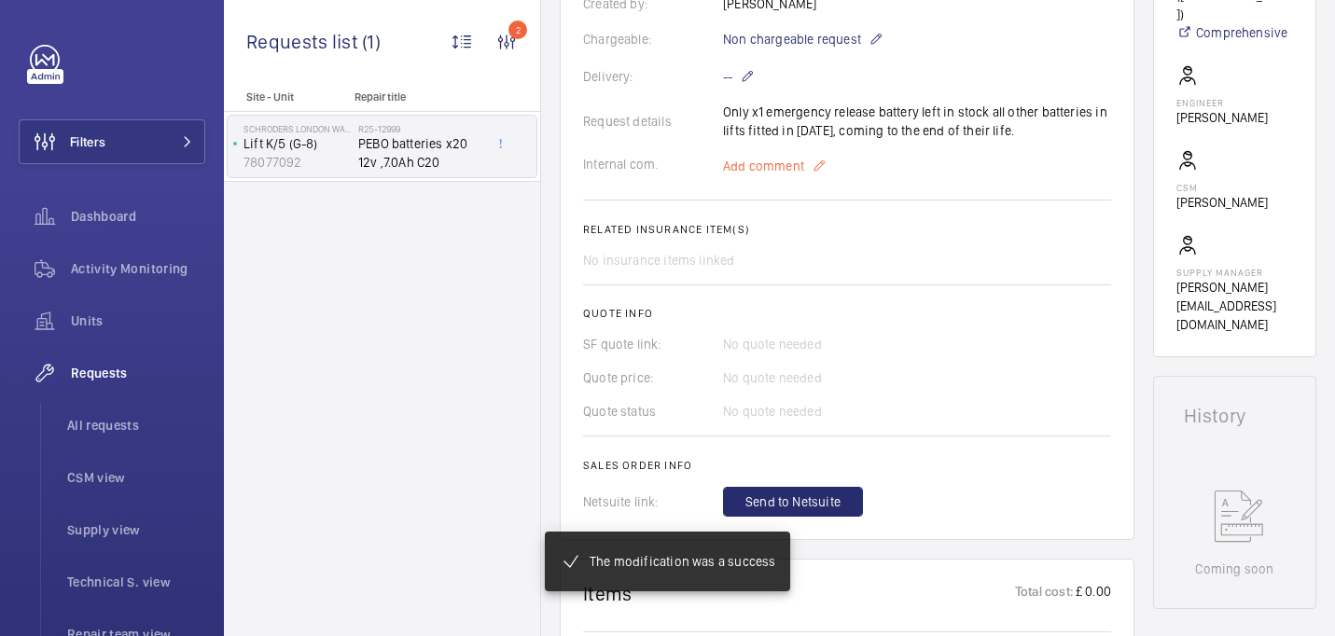
click at [744, 164] on span "Add comment" at bounding box center [763, 166] width 81 height 19
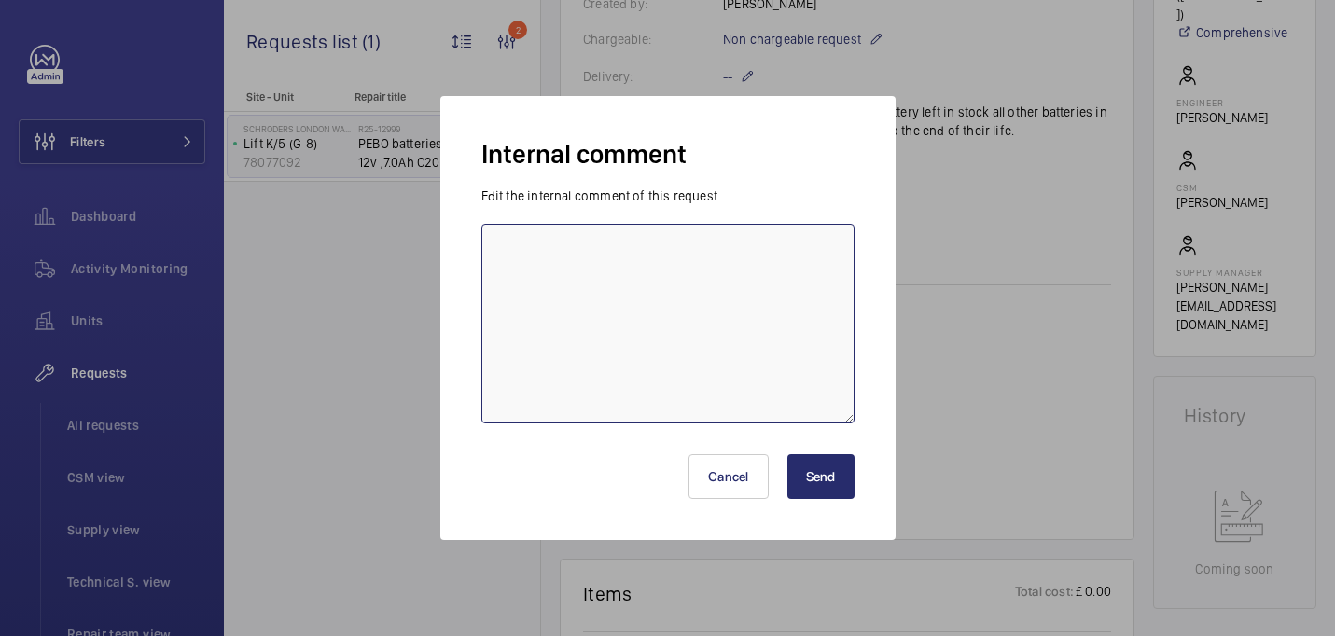
click at [706, 272] on textarea at bounding box center [667, 324] width 373 height 200
click at [754, 249] on textarea "wrong sku used for broom, admin wont aloow corrct sku - 29/09" at bounding box center [667, 324] width 373 height 200
click at [788, 254] on textarea "wrong sku used for broom, admin wont allow corrct sku - 29/09" at bounding box center [667, 324] width 373 height 200
type textarea "wrong sku used for broom, admin wont allow correct sku - 29/09"
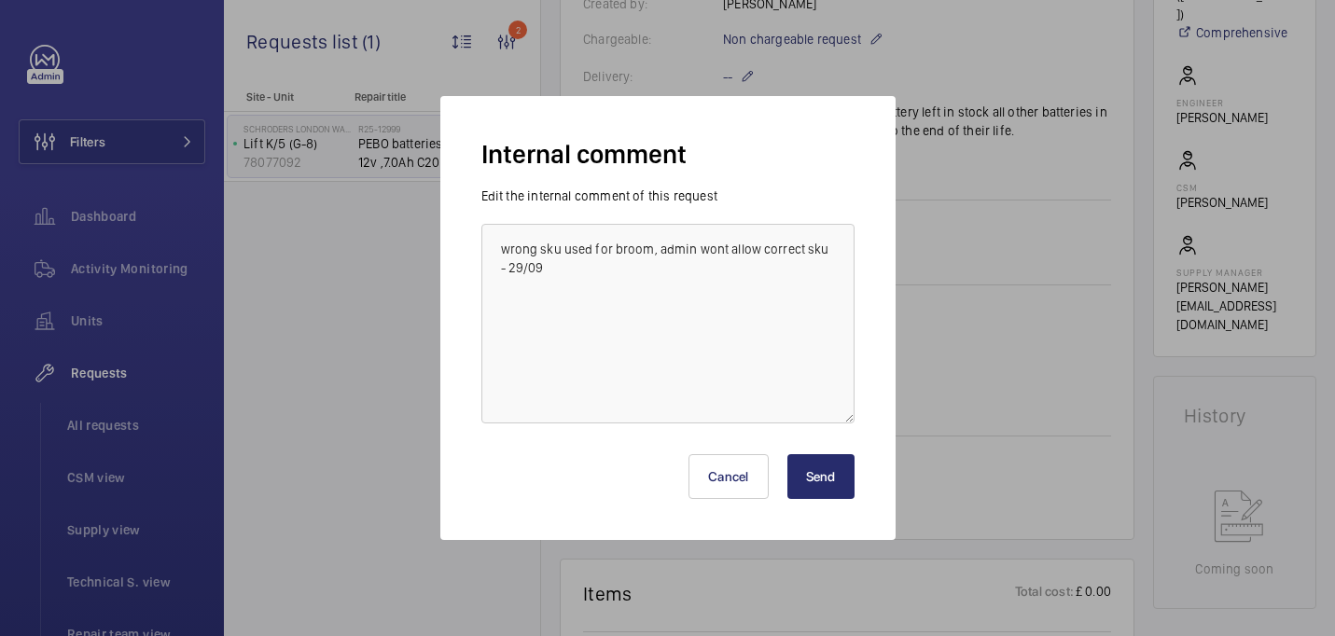
click at [812, 479] on button "Send" at bounding box center [821, 476] width 67 height 45
